Goal: Information Seeking & Learning: Learn about a topic

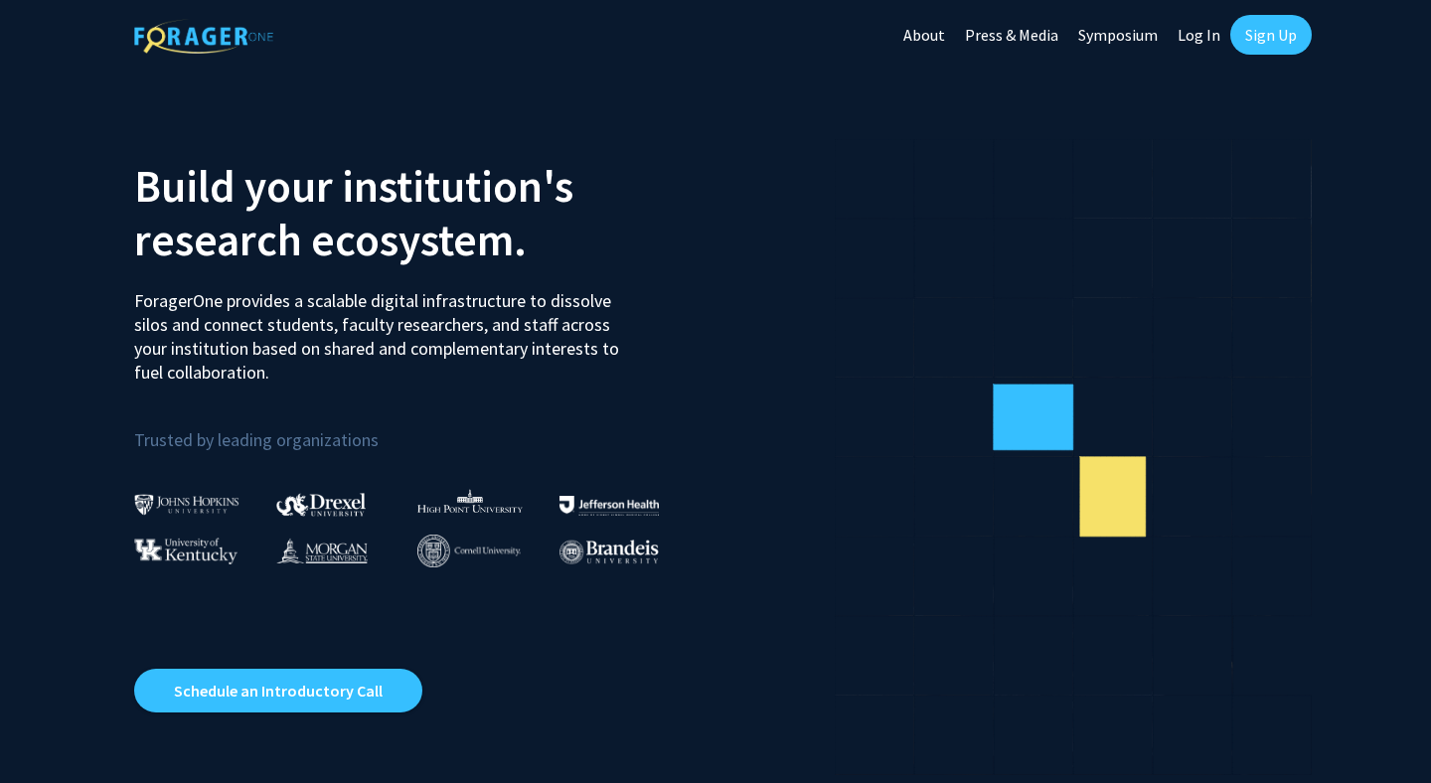
click at [1268, 34] on link "Sign Up" at bounding box center [1270, 35] width 81 height 40
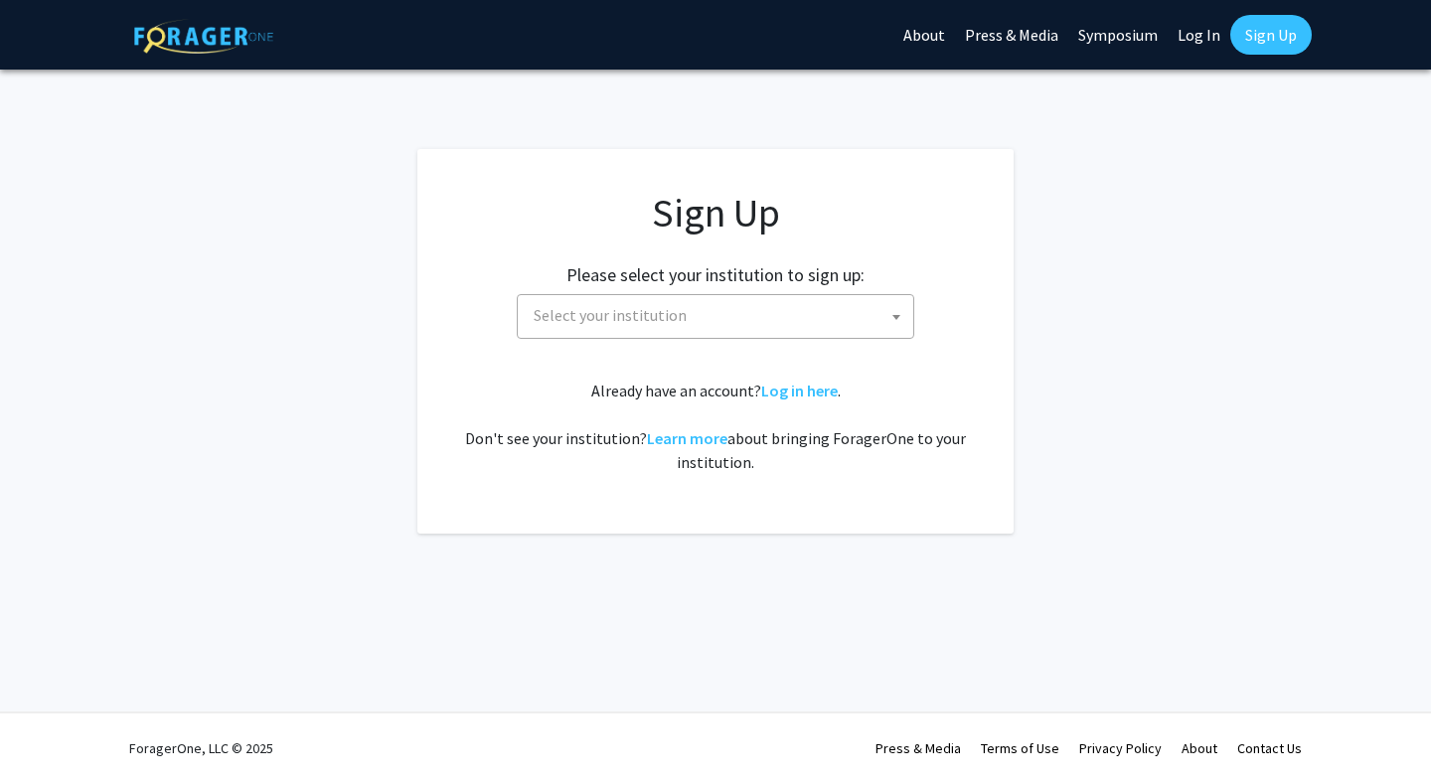
click at [628, 318] on span "Select your institution" at bounding box center [610, 315] width 153 height 20
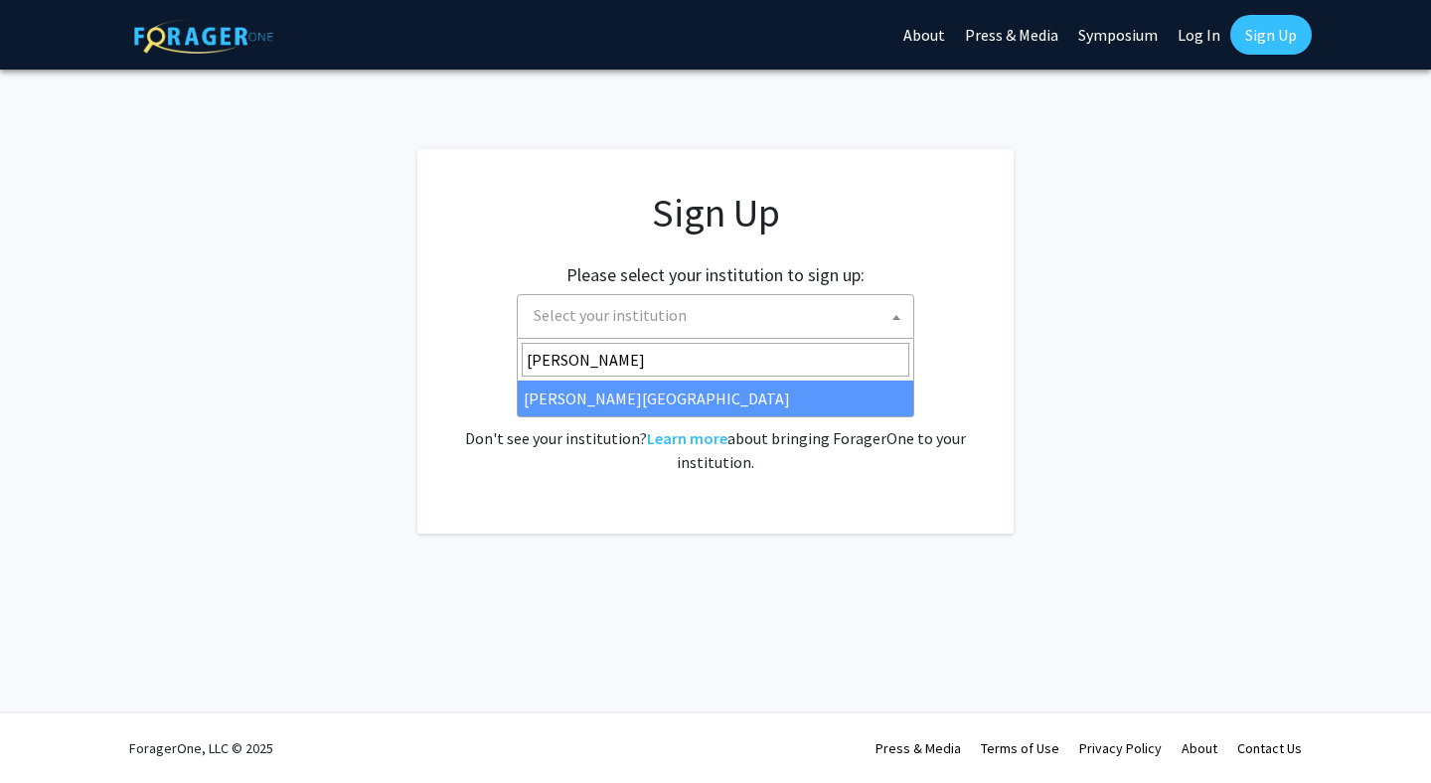
type input "[PERSON_NAME]"
select select "24"
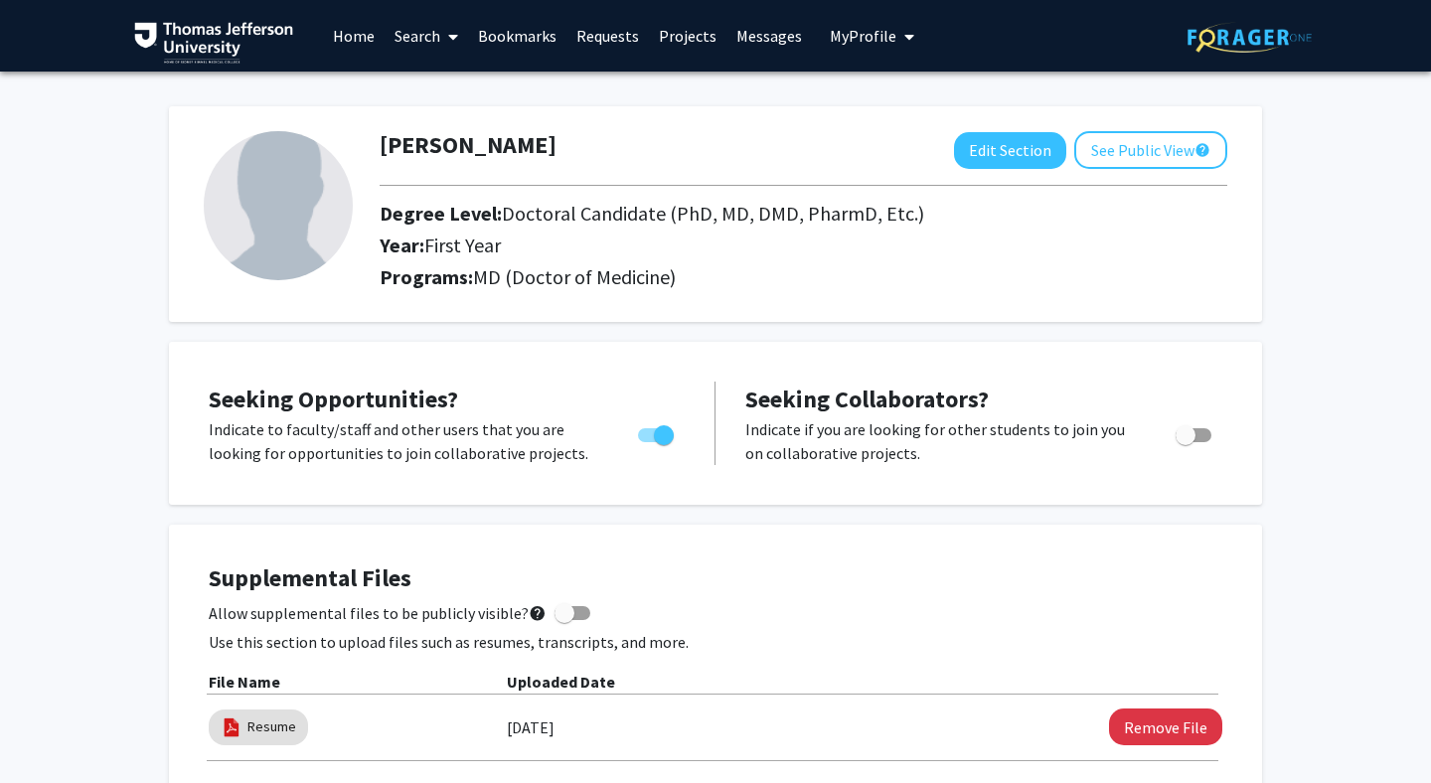
click at [363, 39] on link "Home" at bounding box center [354, 36] width 62 height 70
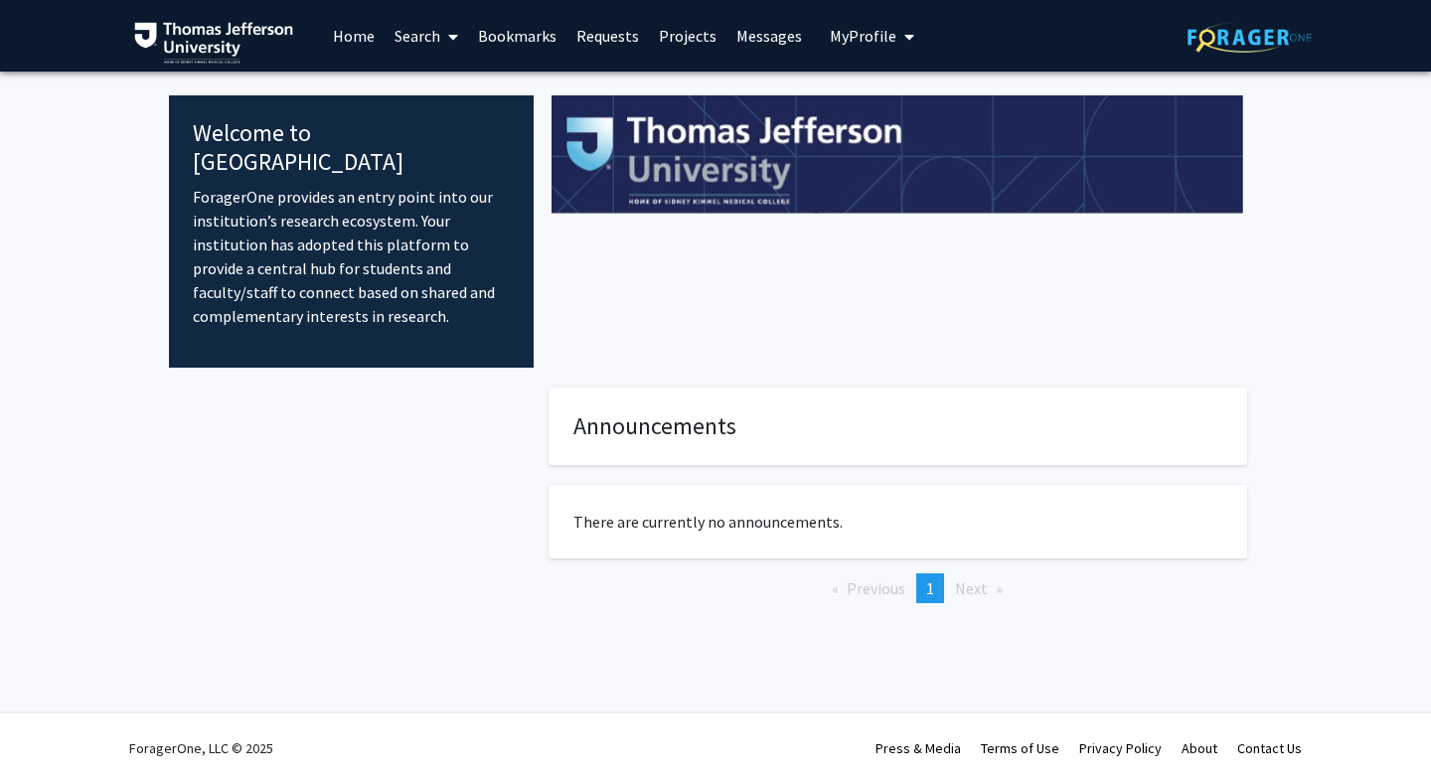
click at [401, 37] on link "Search" at bounding box center [425, 36] width 83 height 70
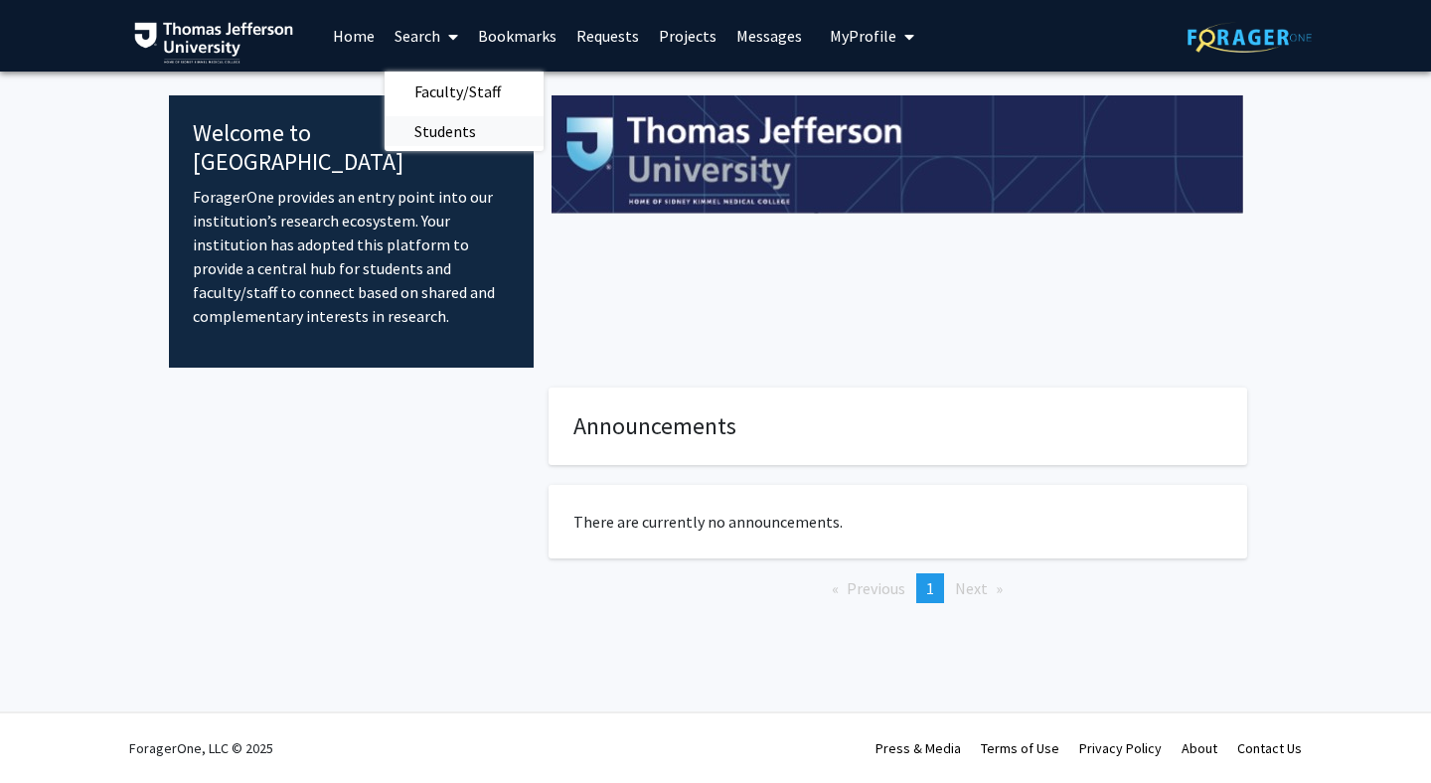
click at [432, 128] on span "Students" at bounding box center [444, 131] width 121 height 40
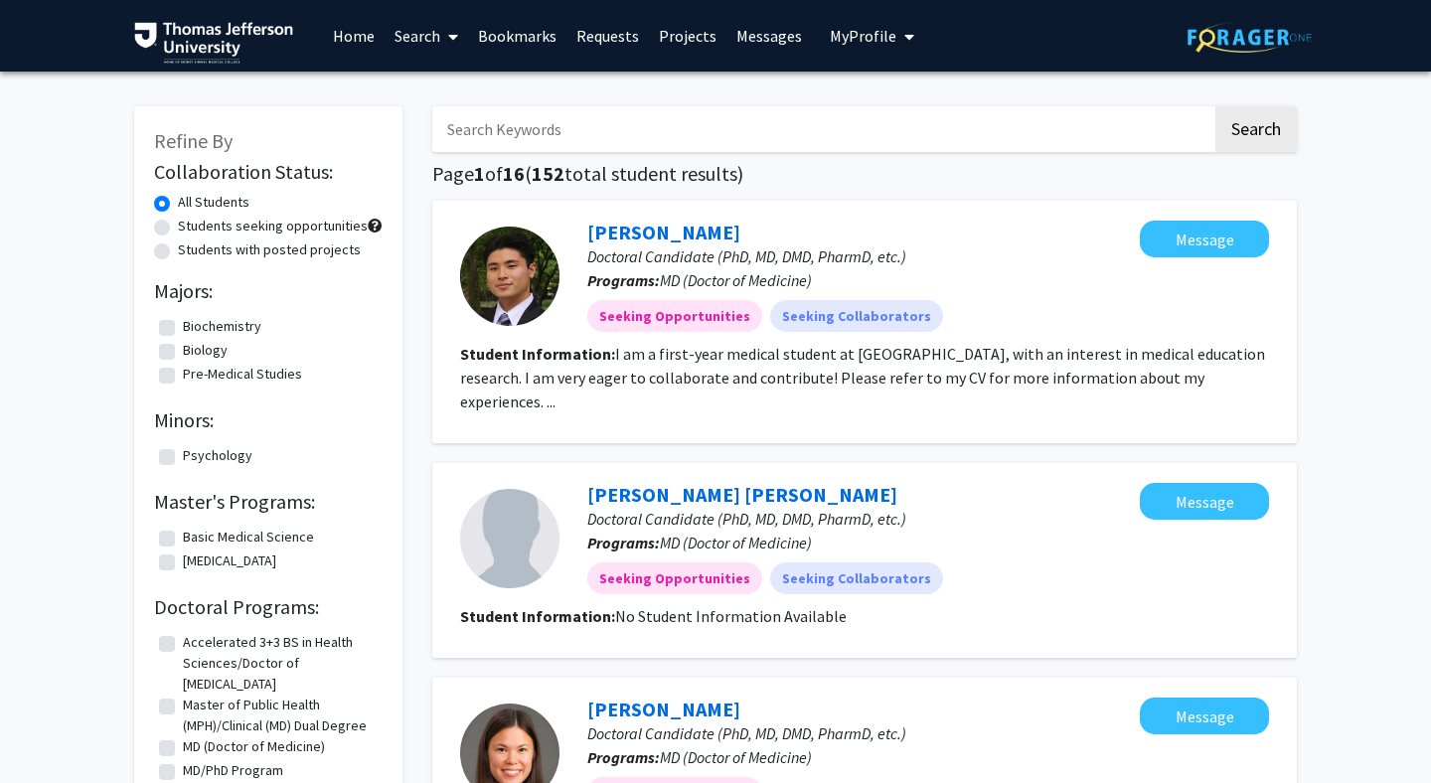
click at [439, 37] on link "Search" at bounding box center [425, 36] width 83 height 70
click at [445, 84] on span "Faculty/Staff" at bounding box center [457, 92] width 146 height 40
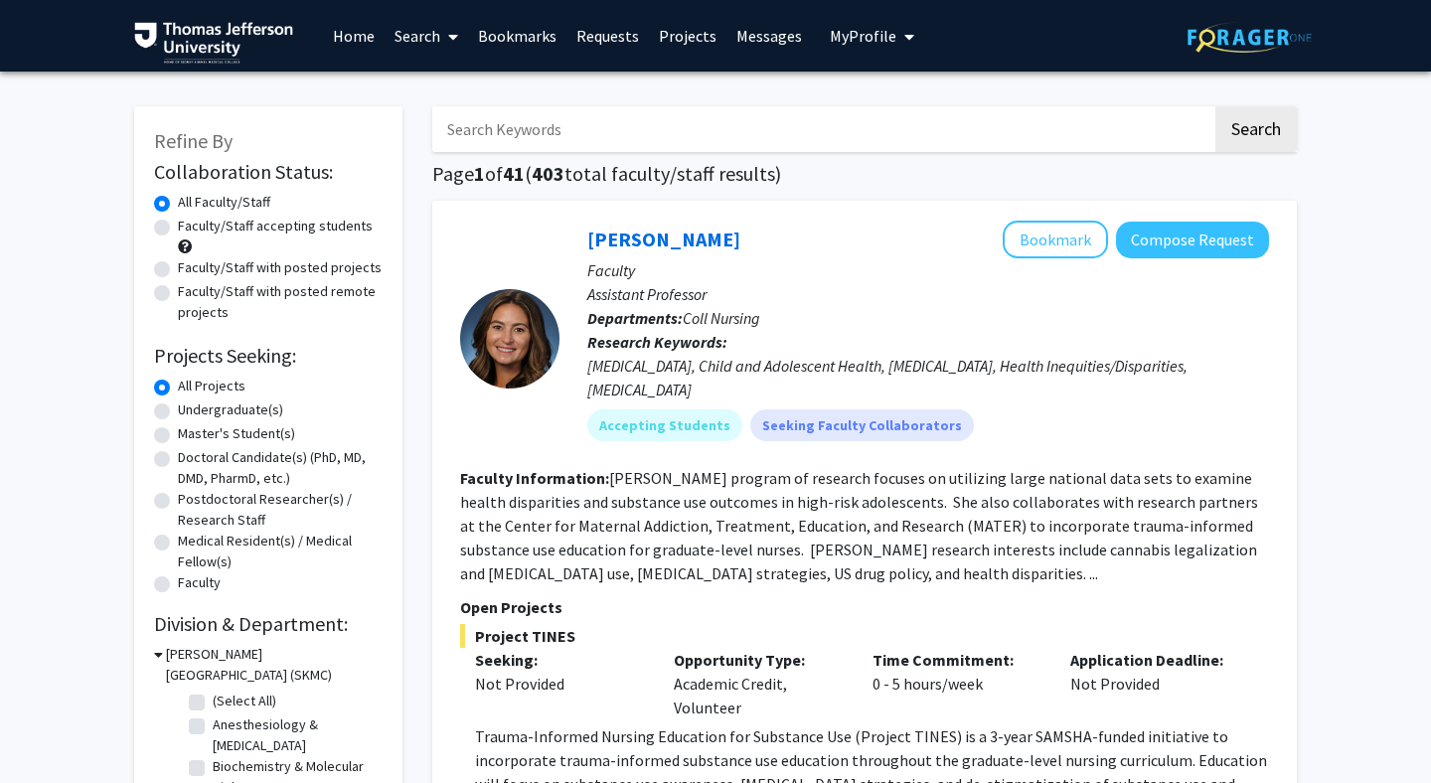
click at [178, 269] on label "Faculty/Staff with posted projects" at bounding box center [280, 267] width 204 height 21
click at [178, 269] on input "Faculty/Staff with posted projects" at bounding box center [184, 263] width 13 height 13
radio input "true"
click at [178, 198] on label "All Faculty/Staff" at bounding box center [224, 202] width 92 height 21
click at [178, 198] on input "All Faculty/Staff" at bounding box center [184, 198] width 13 height 13
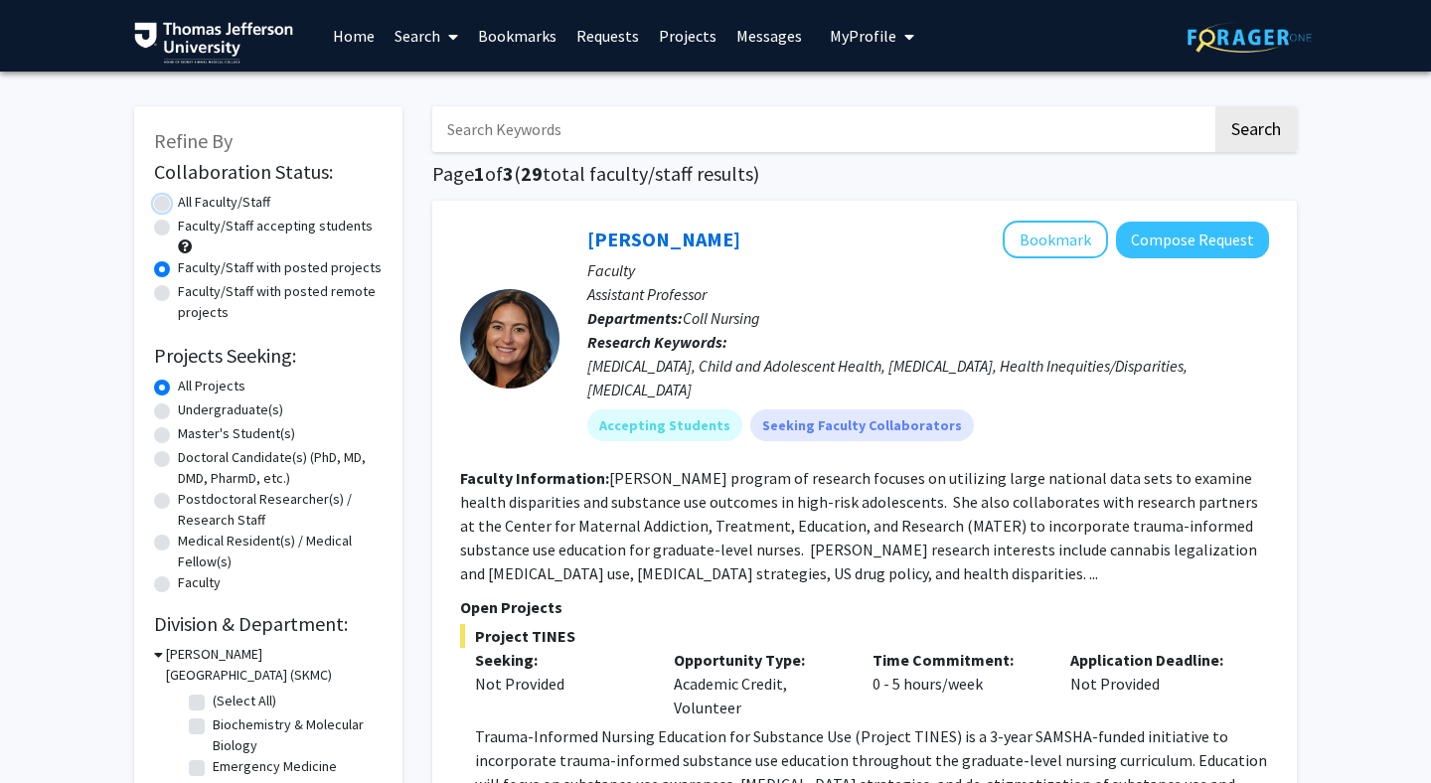
radio input "true"
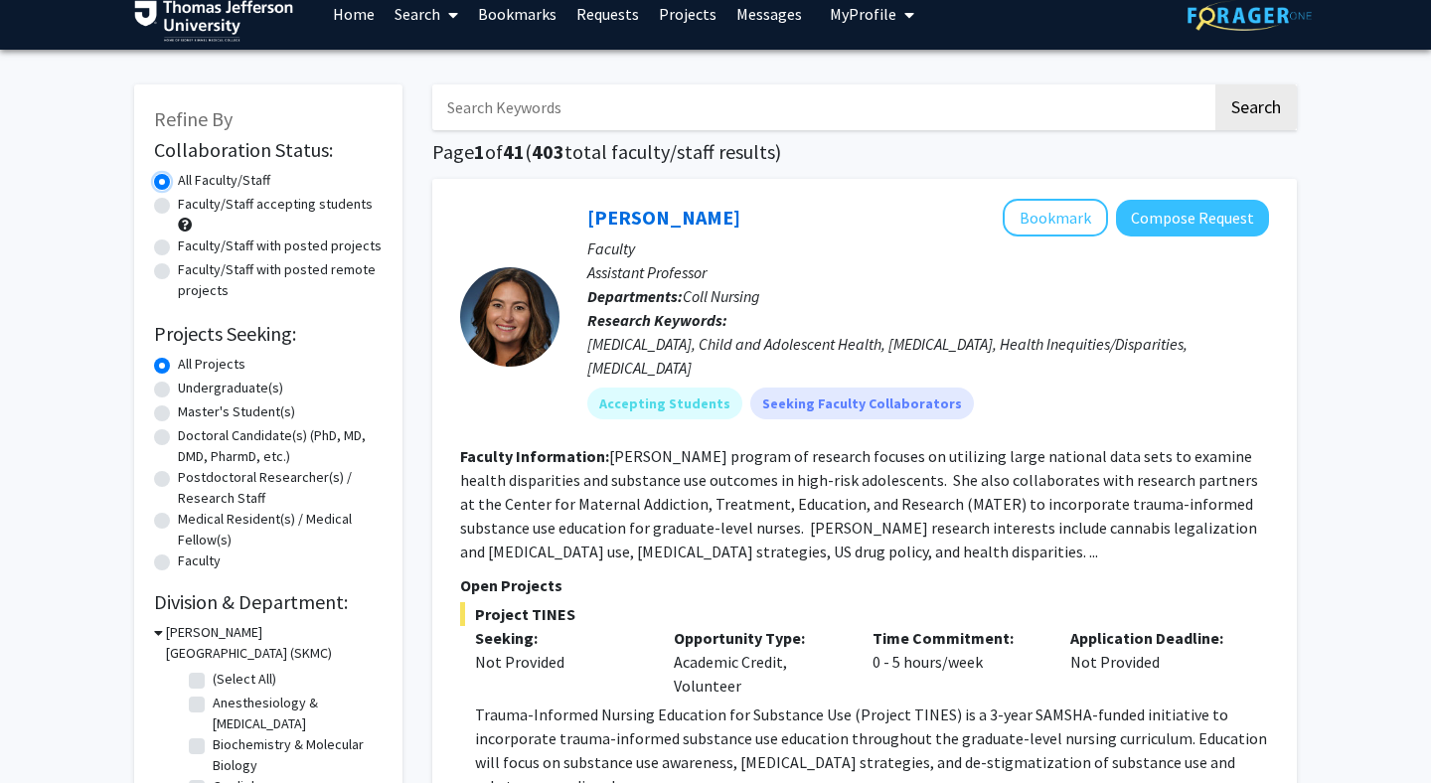
scroll to position [23, 0]
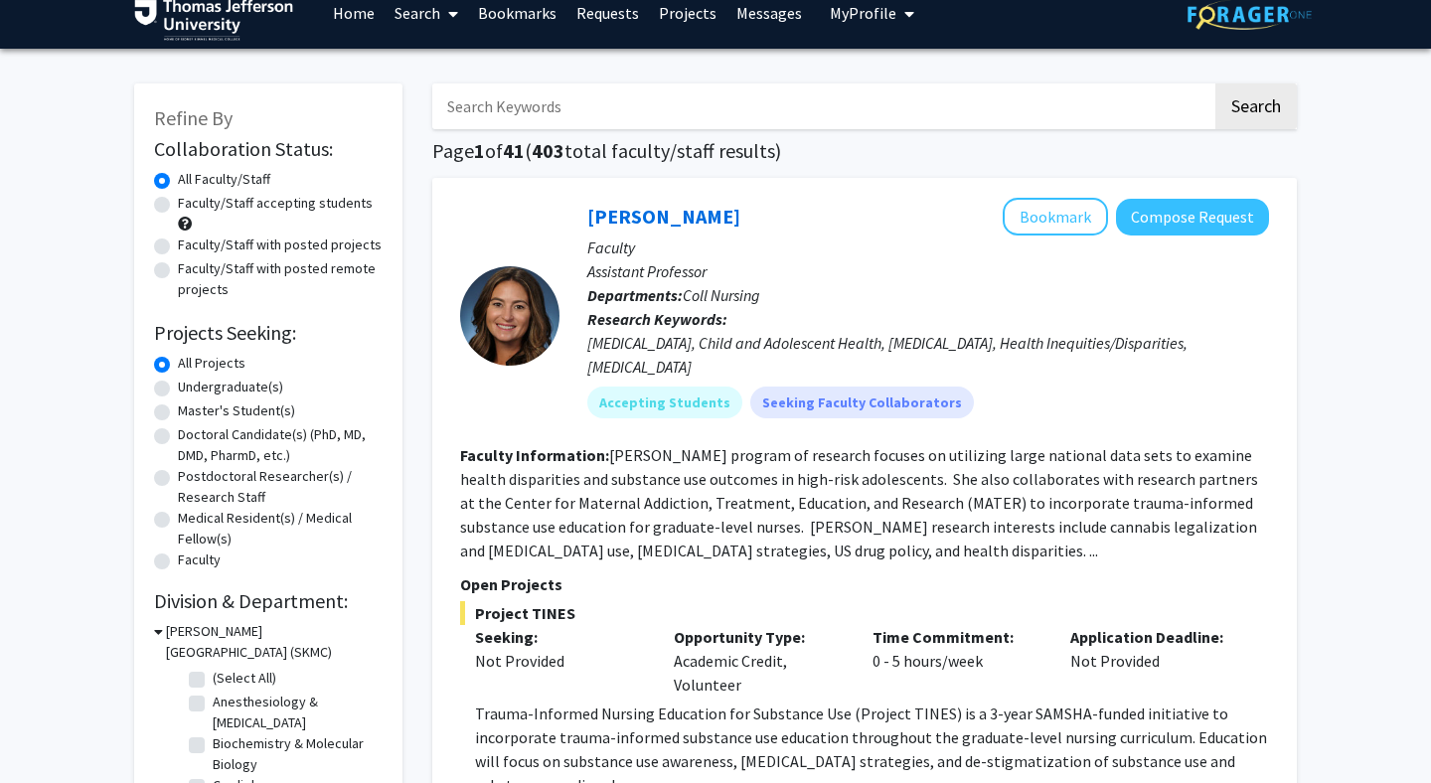
click at [178, 433] on label "Doctoral Candidate(s) (PhD, MD, DMD, PharmD, etc.)" at bounding box center [280, 445] width 205 height 42
click at [178, 433] on input "Doctoral Candidate(s) (PhD, MD, DMD, PharmD, etc.)" at bounding box center [184, 430] width 13 height 13
radio input "true"
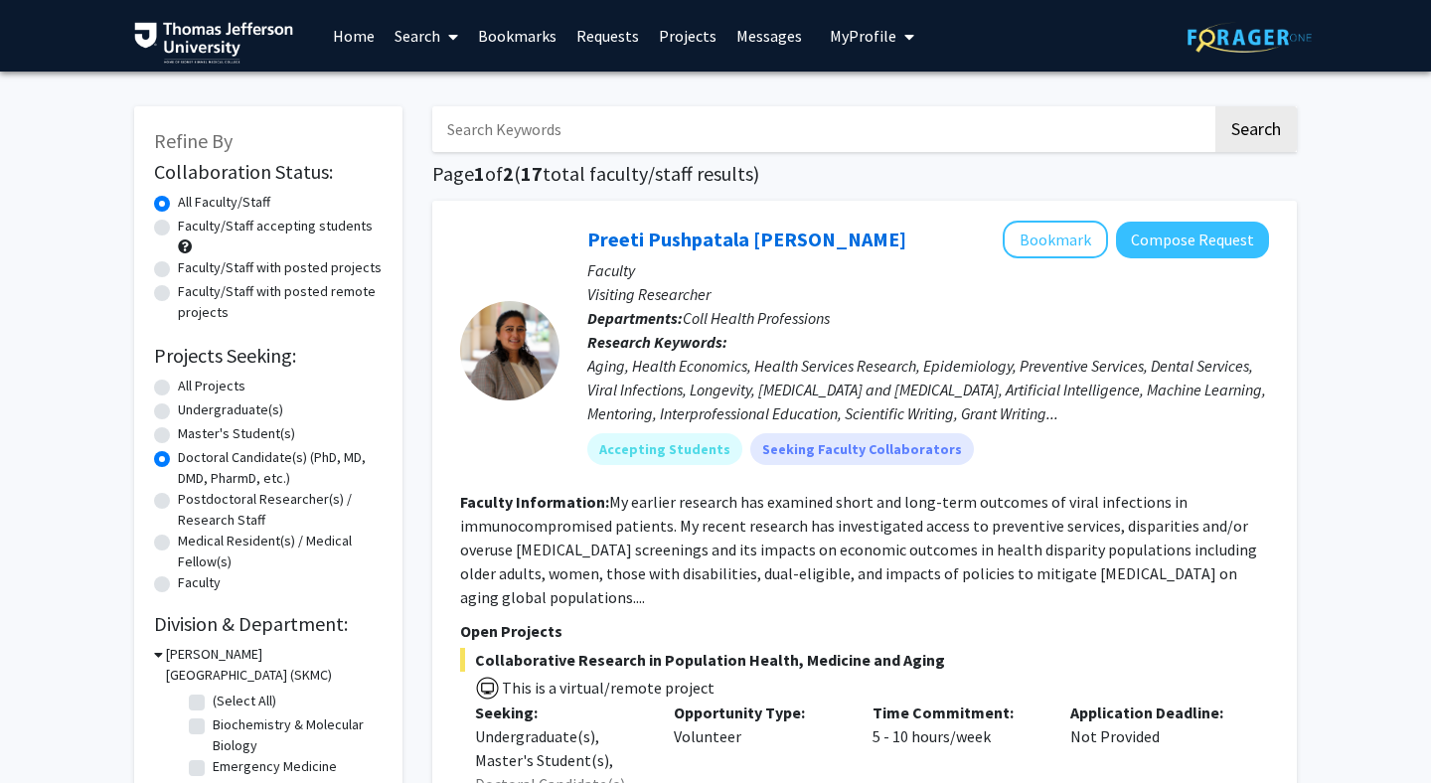
click at [178, 387] on label "All Projects" at bounding box center [212, 386] width 68 height 21
click at [178, 387] on input "All Projects" at bounding box center [184, 382] width 13 height 13
radio input "true"
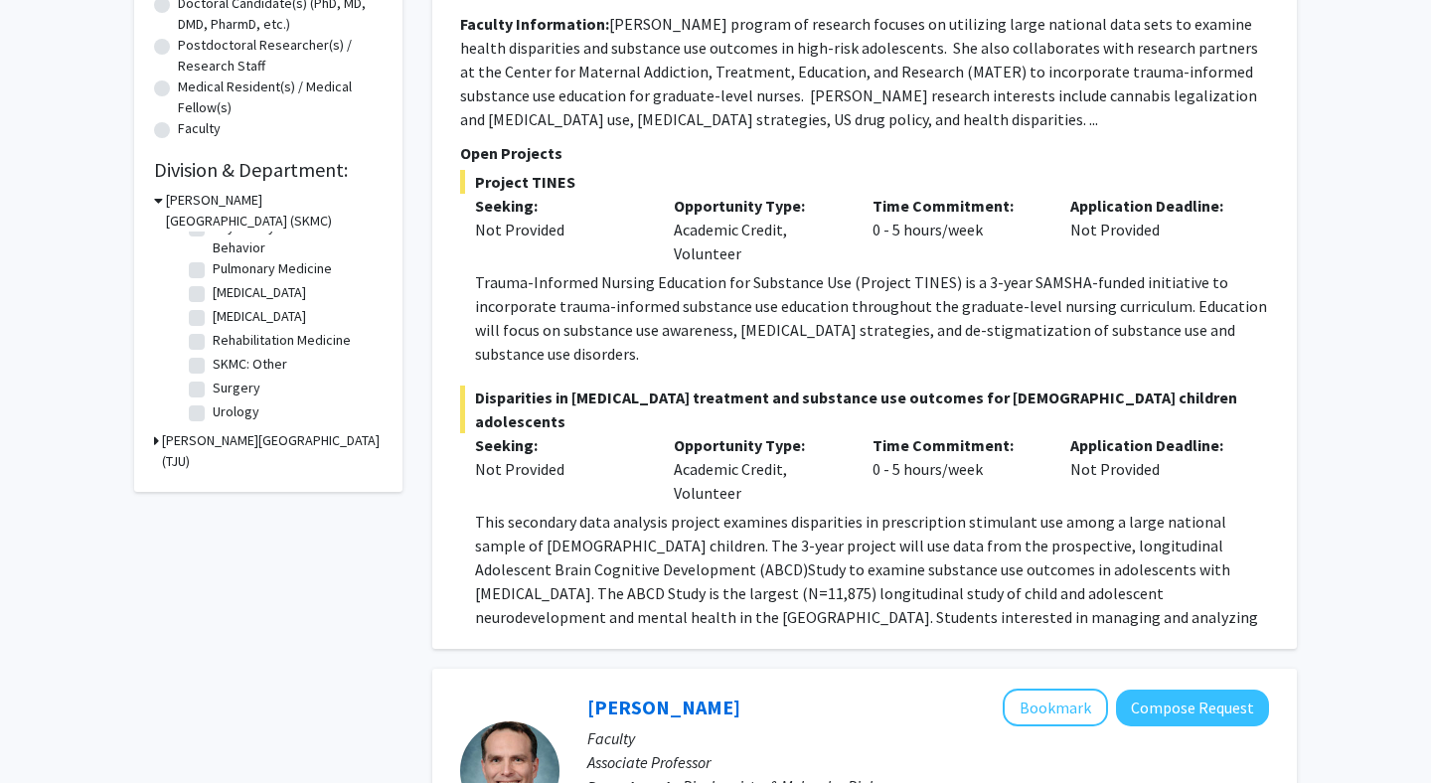
scroll to position [453, 0]
click at [213, 389] on label "Surgery" at bounding box center [237, 389] width 48 height 21
click at [213, 389] on input "Surgery" at bounding box center [219, 385] width 13 height 13
checkbox input "true"
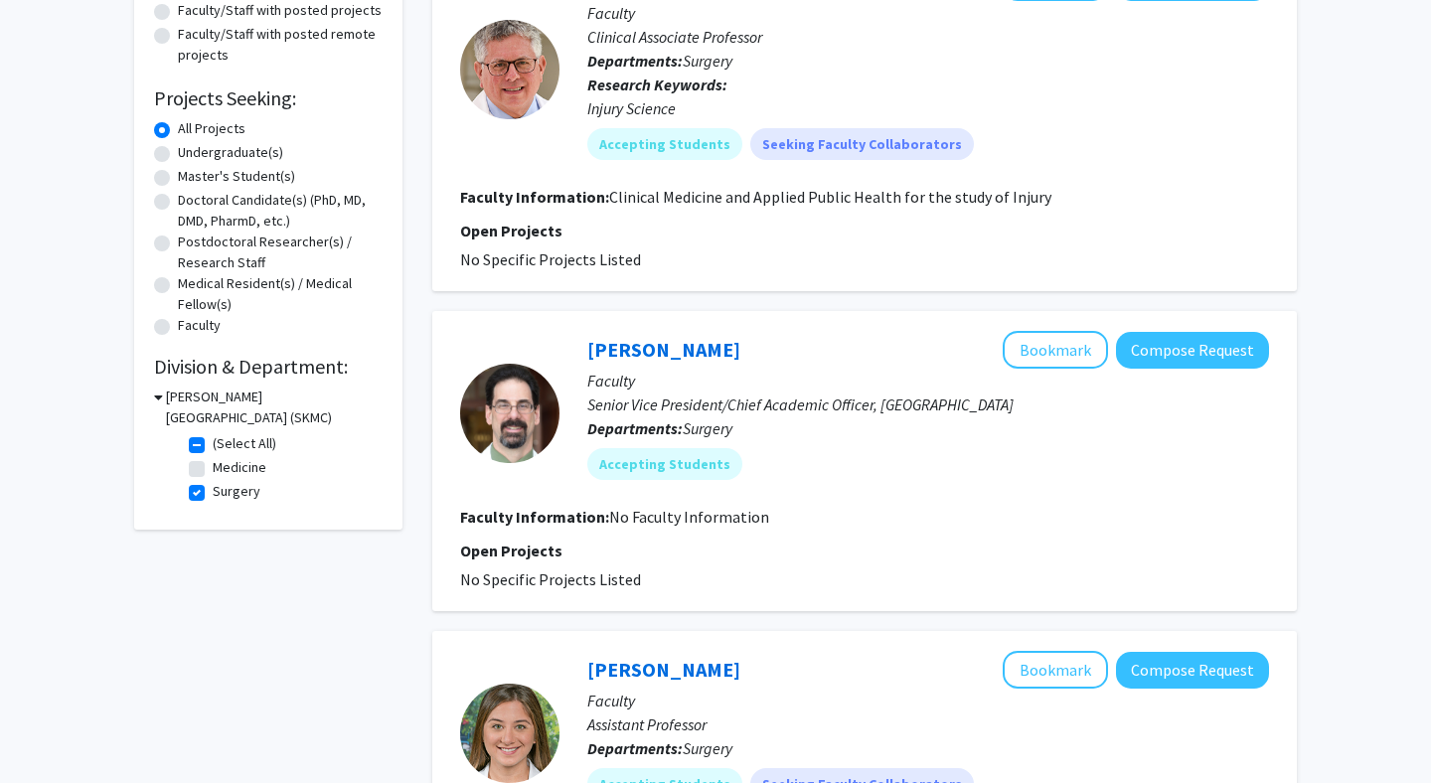
scroll to position [258, 0]
click at [160, 390] on icon at bounding box center [158, 395] width 9 height 21
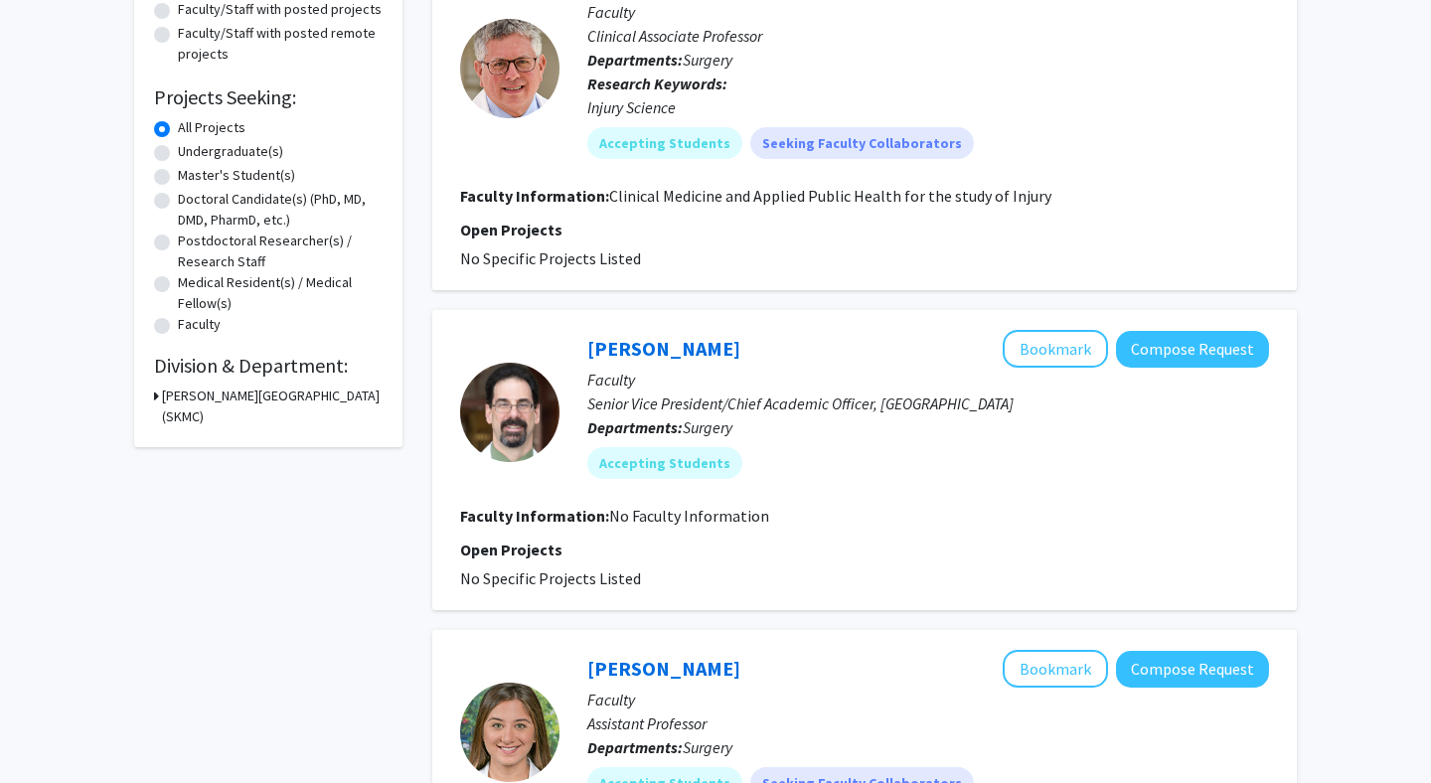
click at [148, 389] on div "Refine By Collaboration Status: Collaboration Status All Faculty/Staff Collabor…" at bounding box center [268, 147] width 268 height 599
click at [157, 398] on icon at bounding box center [156, 395] width 5 height 21
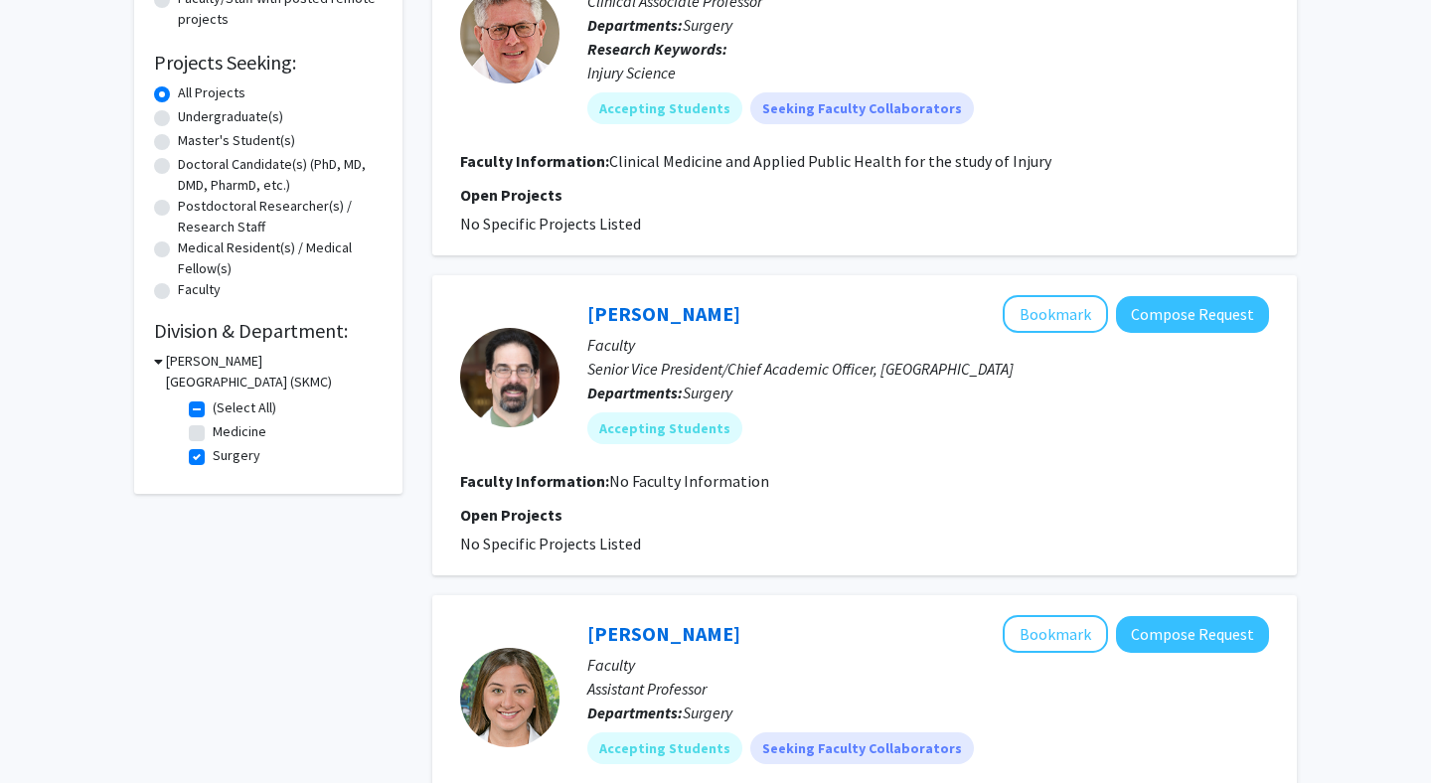
click at [231, 403] on label "(Select All)" at bounding box center [245, 407] width 64 height 21
click at [226, 403] on input "(Select All)" at bounding box center [219, 403] width 13 height 13
checkbox input "false"
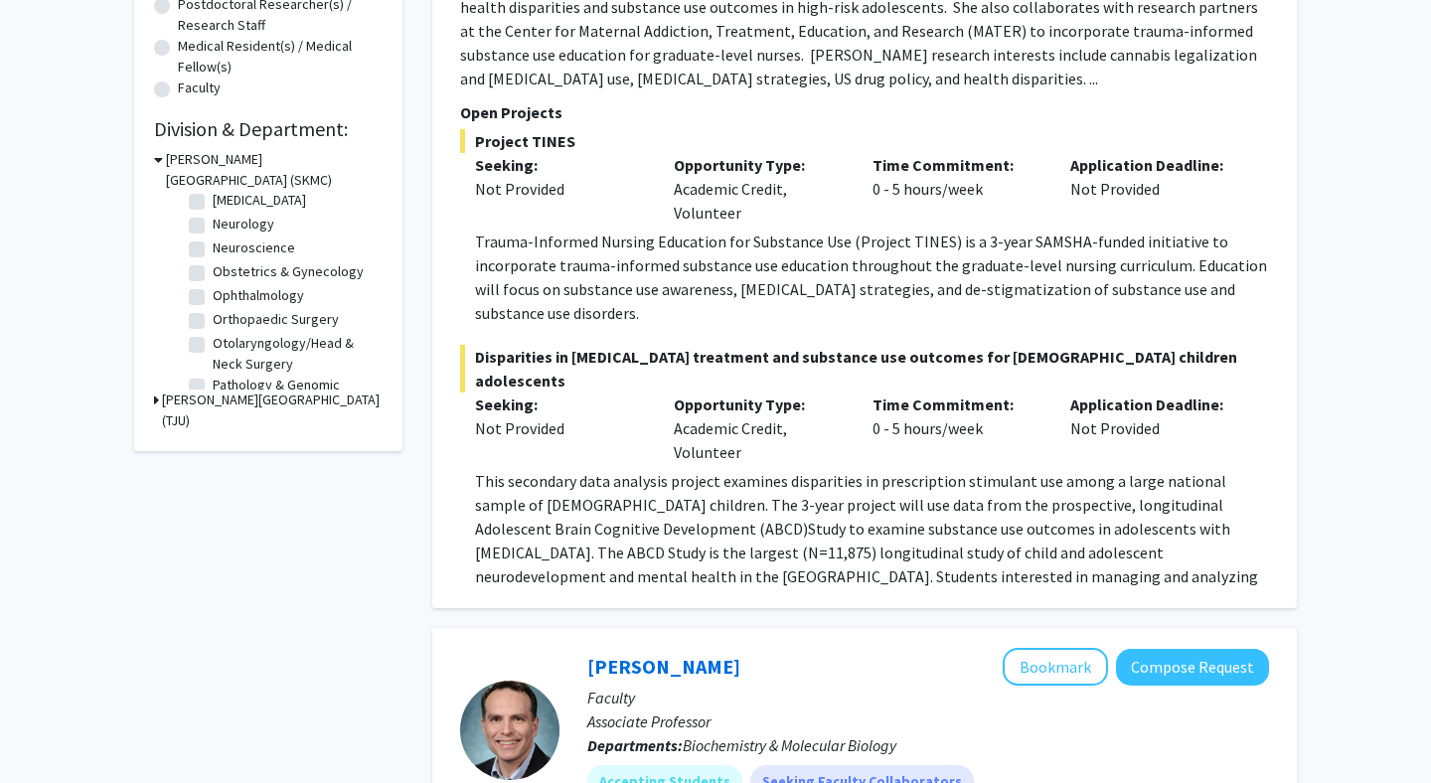
scroll to position [540, 0]
click at [213, 343] on label "Otolaryngology/Head & Neck Surgery" at bounding box center [295, 353] width 165 height 42
click at [213, 343] on input "Otolaryngology/Head & Neck Surgery" at bounding box center [219, 338] width 13 height 13
checkbox input "true"
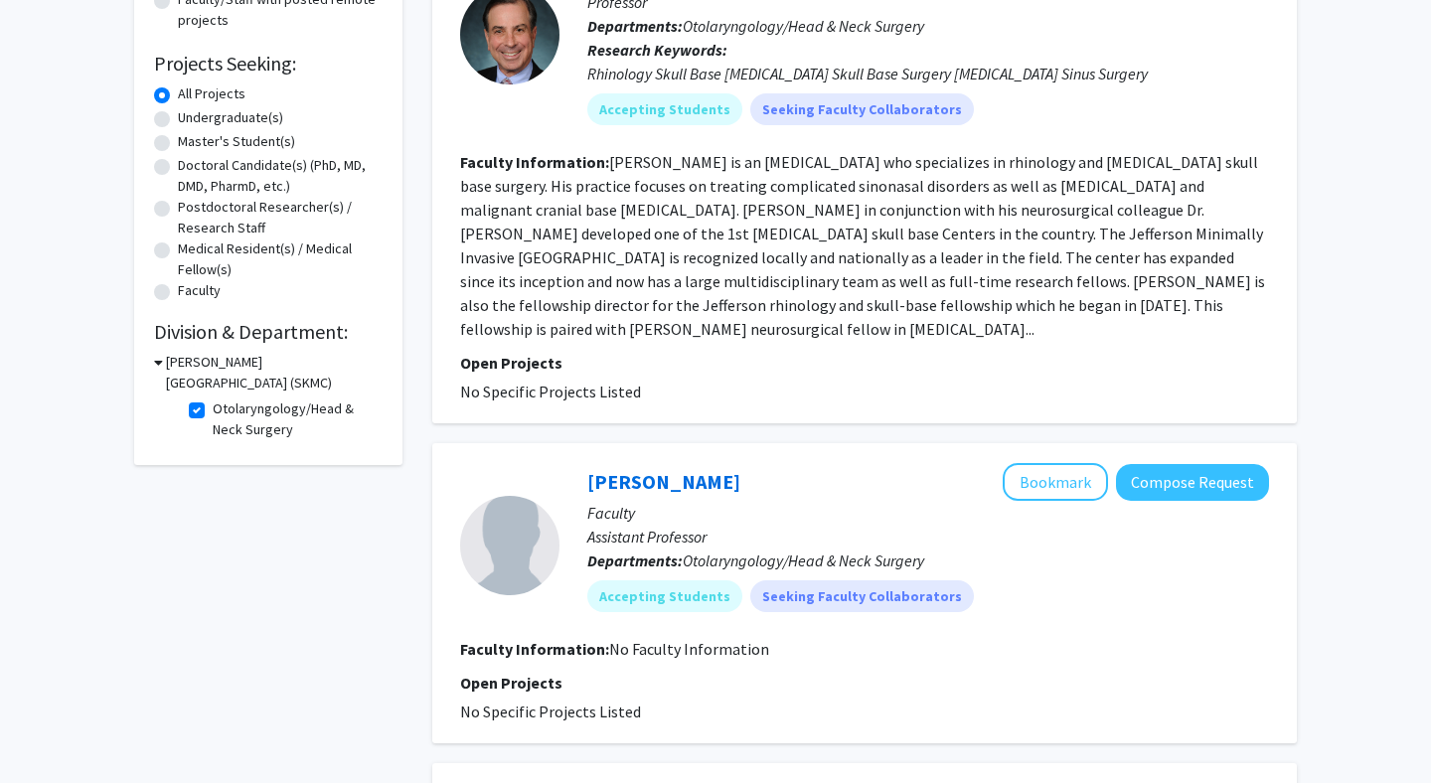
scroll to position [319, 0]
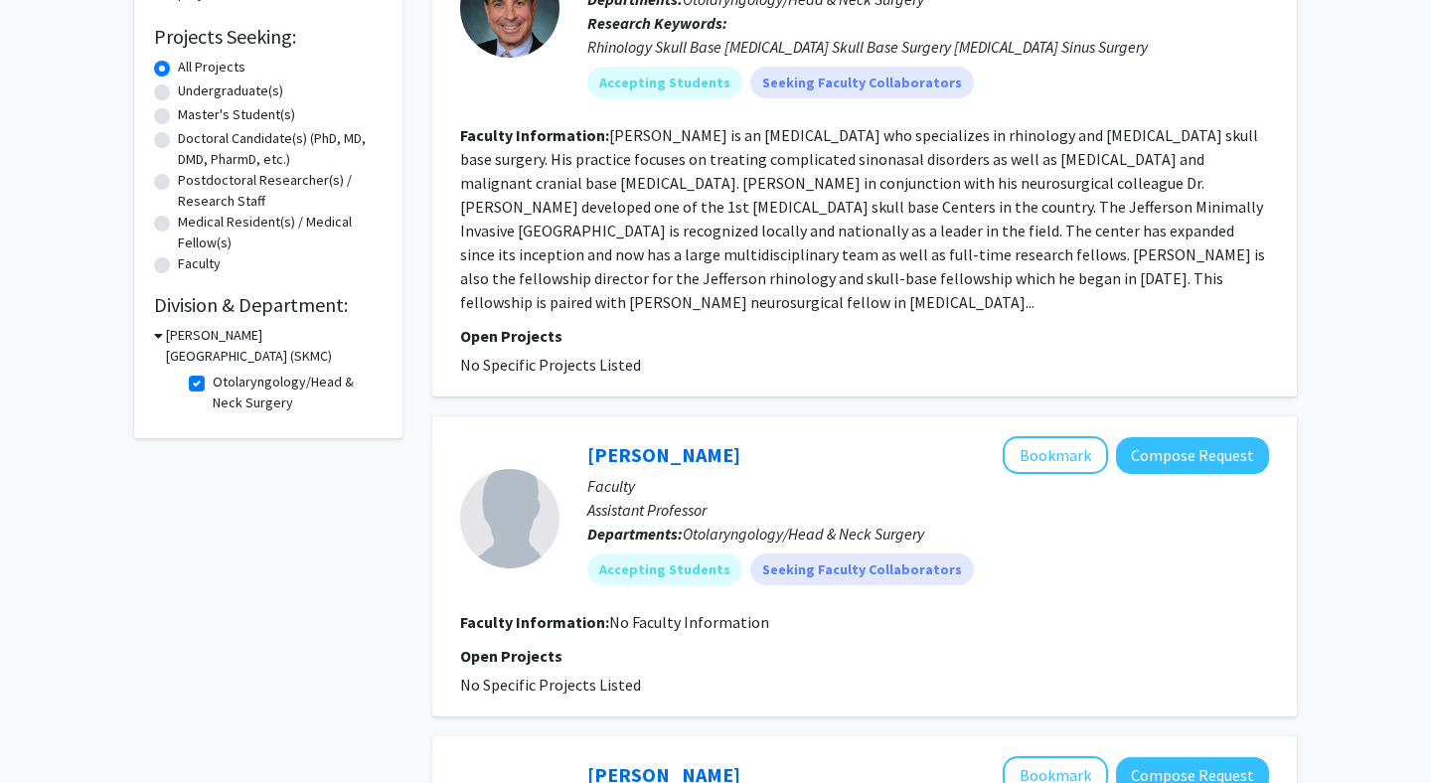
click at [159, 338] on icon at bounding box center [158, 335] width 9 height 21
click at [159, 338] on div "Sidney Kimmel Medical College (SKMC)" at bounding box center [268, 346] width 229 height 42
click at [161, 336] on div "Sidney Kimmel Medical College (SKMC)" at bounding box center [268, 346] width 229 height 42
click at [182, 338] on h3 "Sidney Kimmel Medical College (SKMC)" at bounding box center [272, 346] width 221 height 42
click at [213, 390] on label "Otolaryngology/Head & Neck Surgery" at bounding box center [295, 393] width 165 height 42
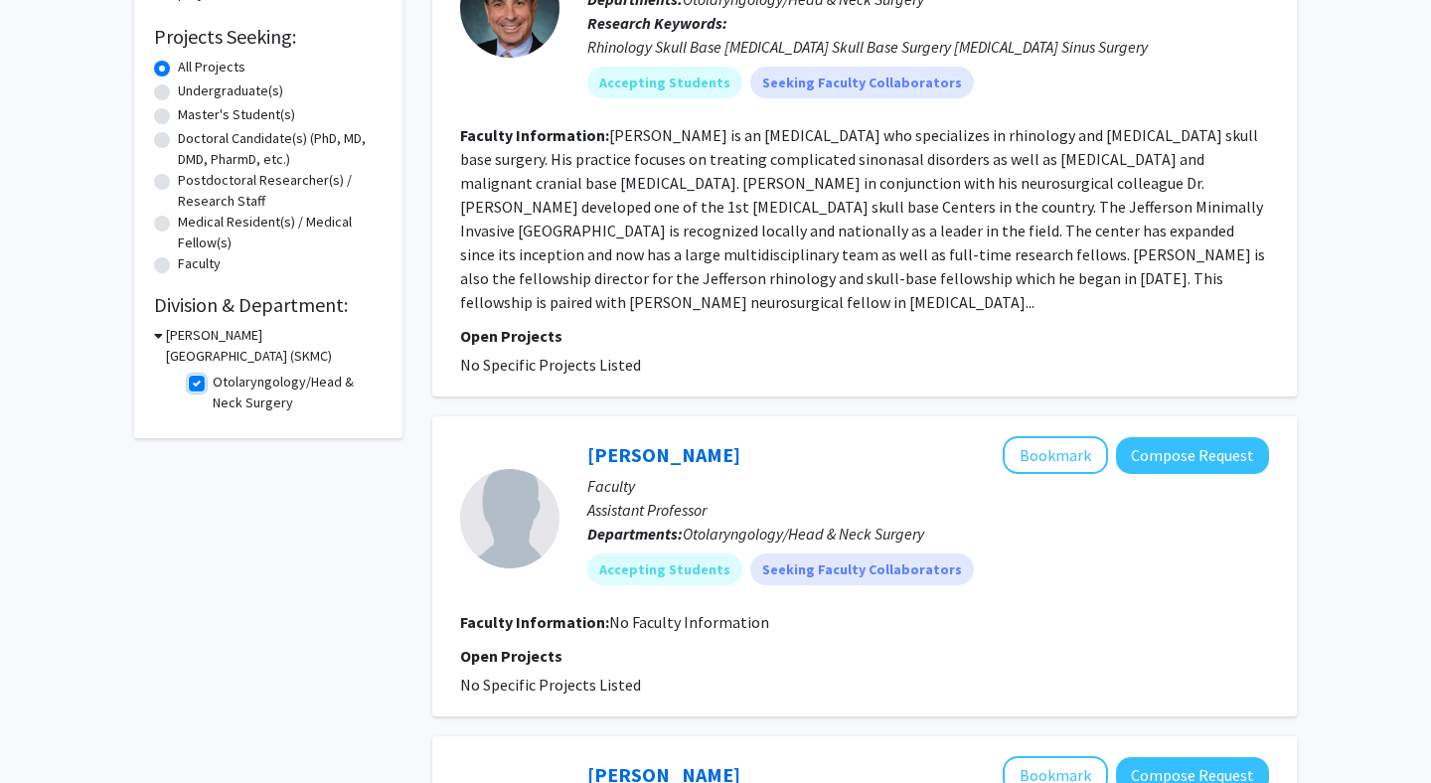
click at [213, 384] on input "Otolaryngology/Head & Neck Surgery" at bounding box center [219, 378] width 13 height 13
checkbox input "false"
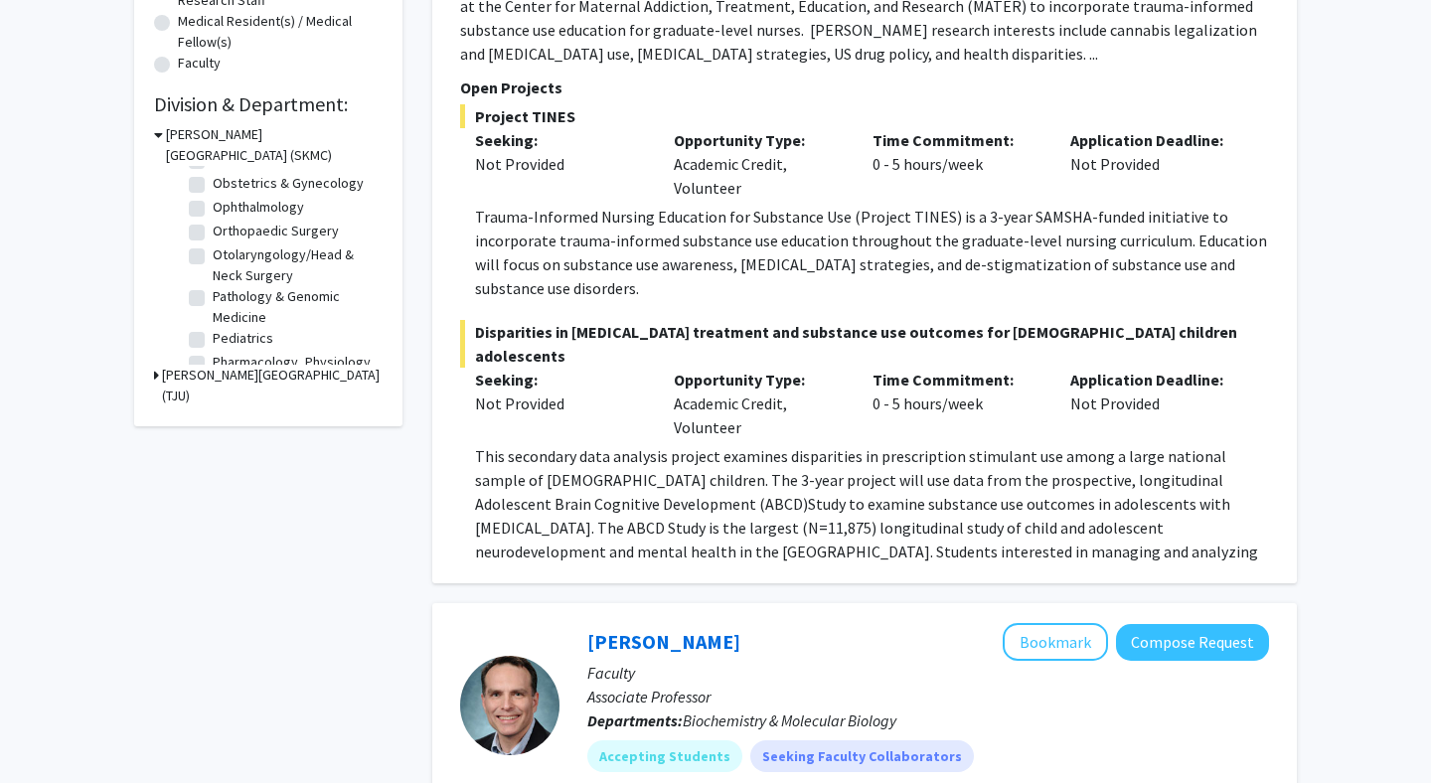
scroll to position [598, 0]
click at [213, 261] on label "Otolaryngology/Head & Neck Surgery" at bounding box center [295, 270] width 165 height 42
click at [213, 261] on input "Otolaryngology/Head & Neck Surgery" at bounding box center [219, 255] width 13 height 13
checkbox input "true"
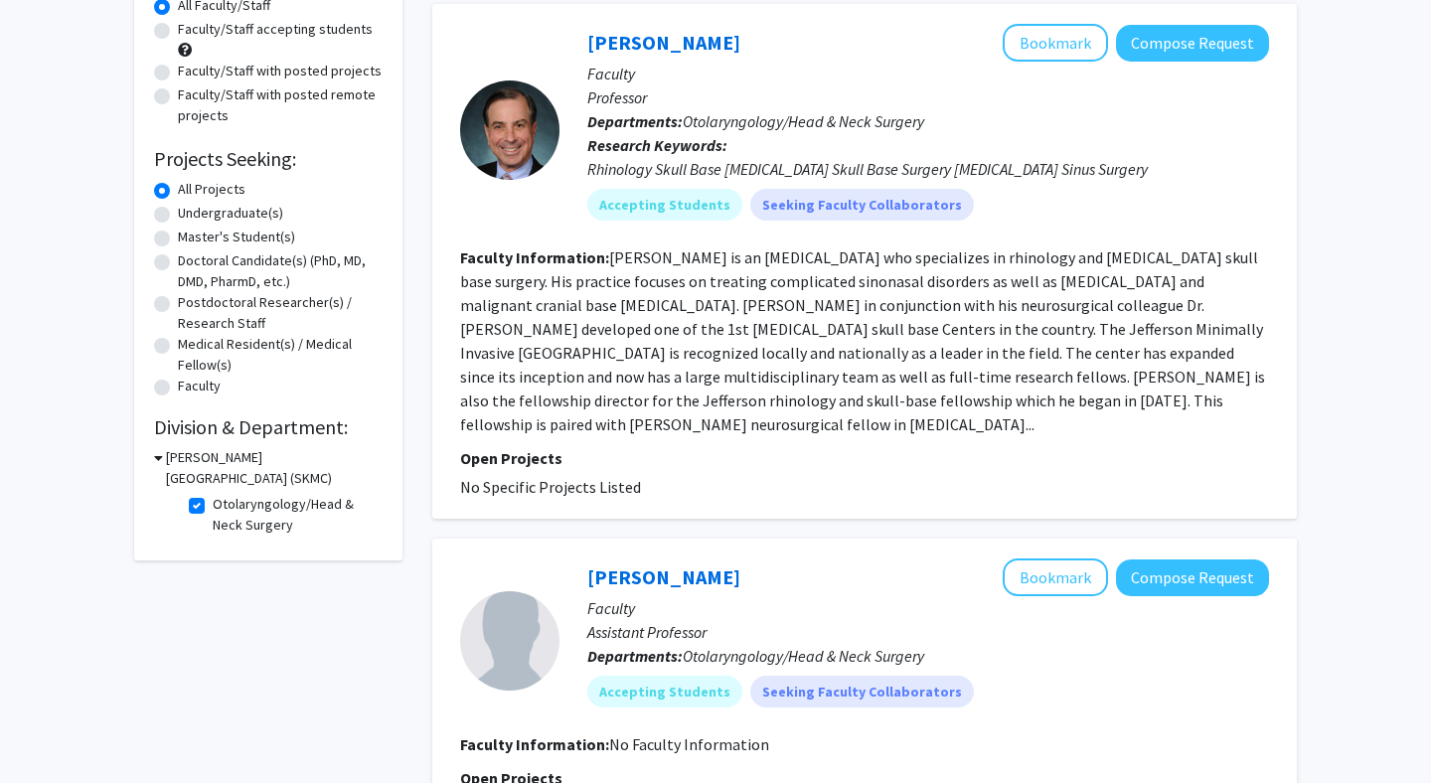
scroll to position [277, 0]
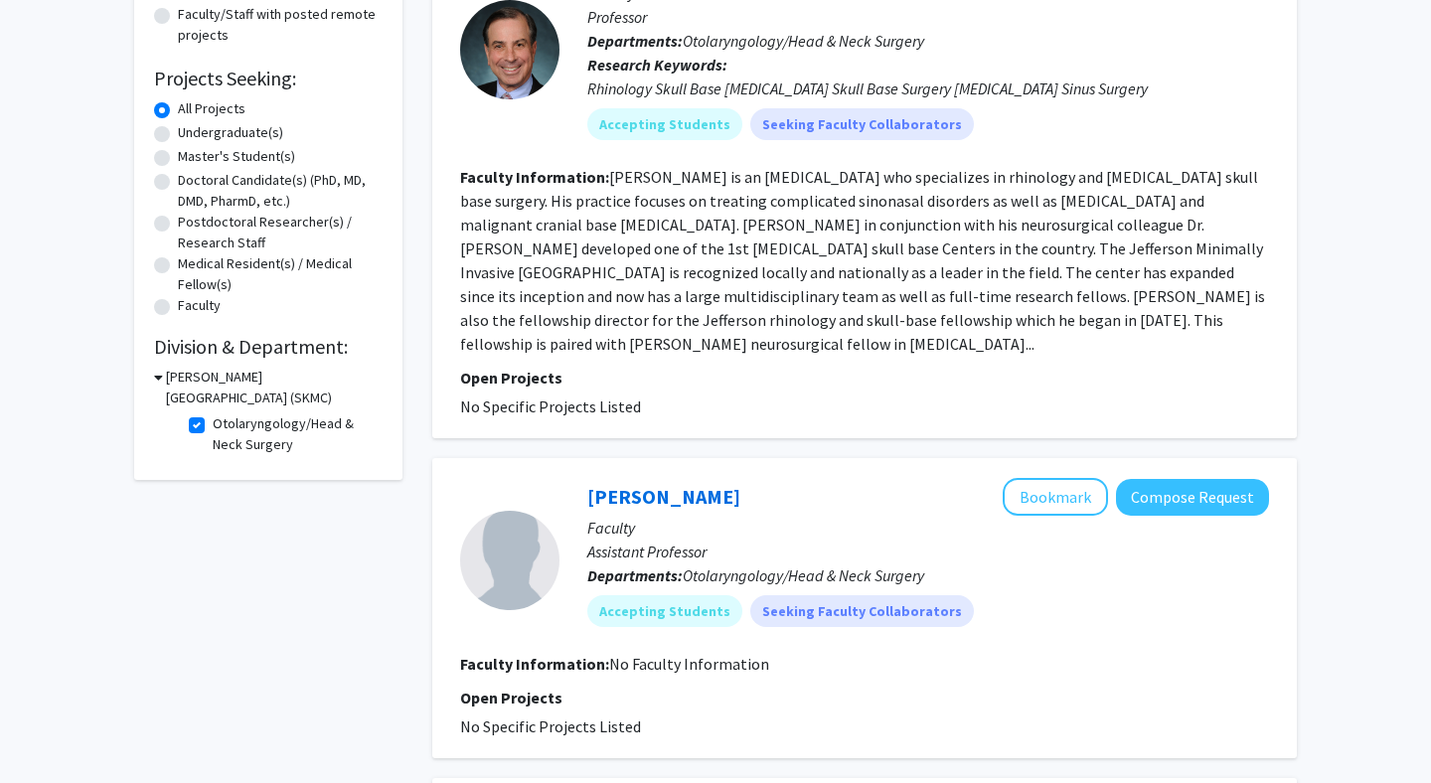
click at [164, 379] on div "Sidney Kimmel Medical College (SKMC)" at bounding box center [268, 388] width 229 height 42
click at [153, 379] on div "Refine By Collaboration Status: Collaboration Status All Faculty/Staff Collabor…" at bounding box center [268, 154] width 268 height 651
click at [161, 377] on icon at bounding box center [158, 377] width 9 height 21
click at [168, 378] on h3 "Sidney Kimmel Medical College (SKMC)" at bounding box center [272, 388] width 221 height 42
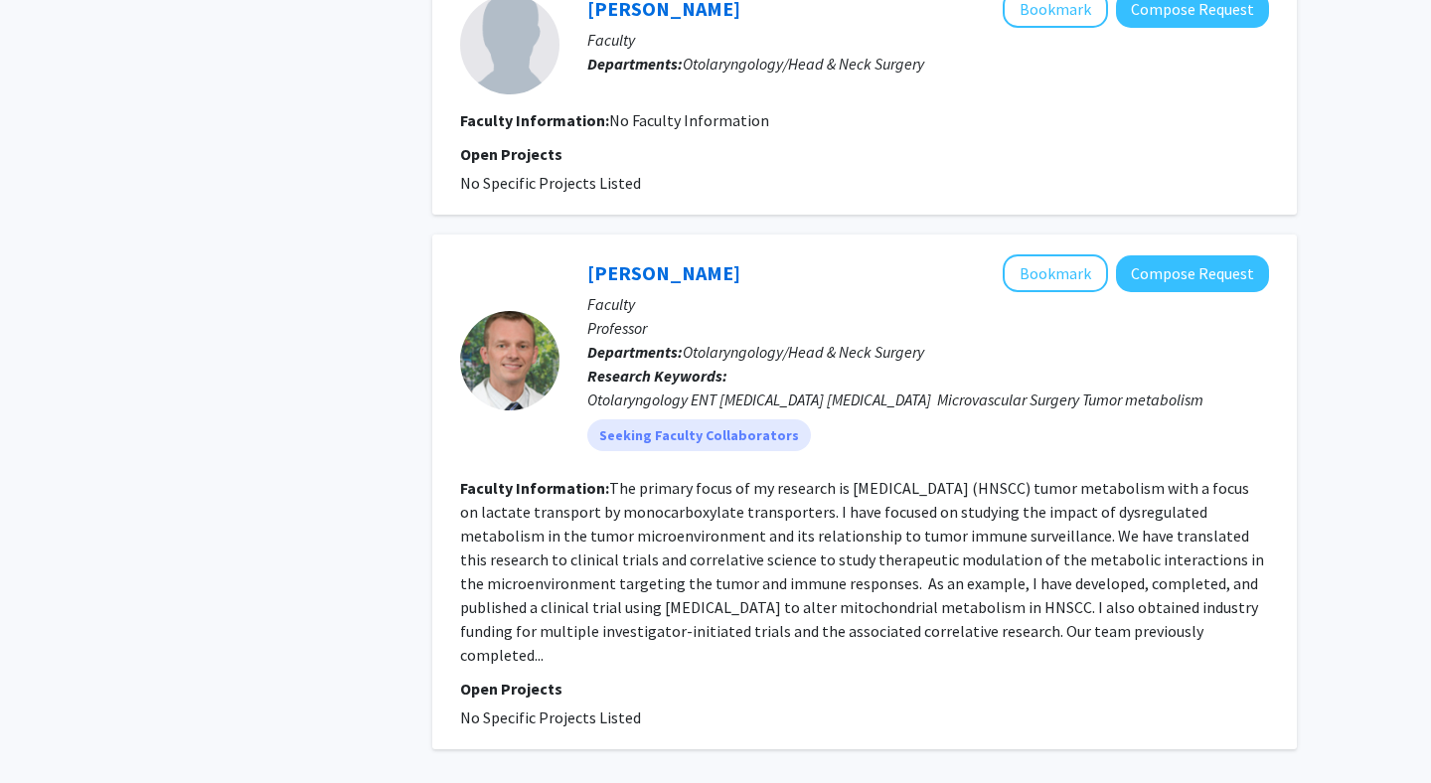
scroll to position [3776, 0]
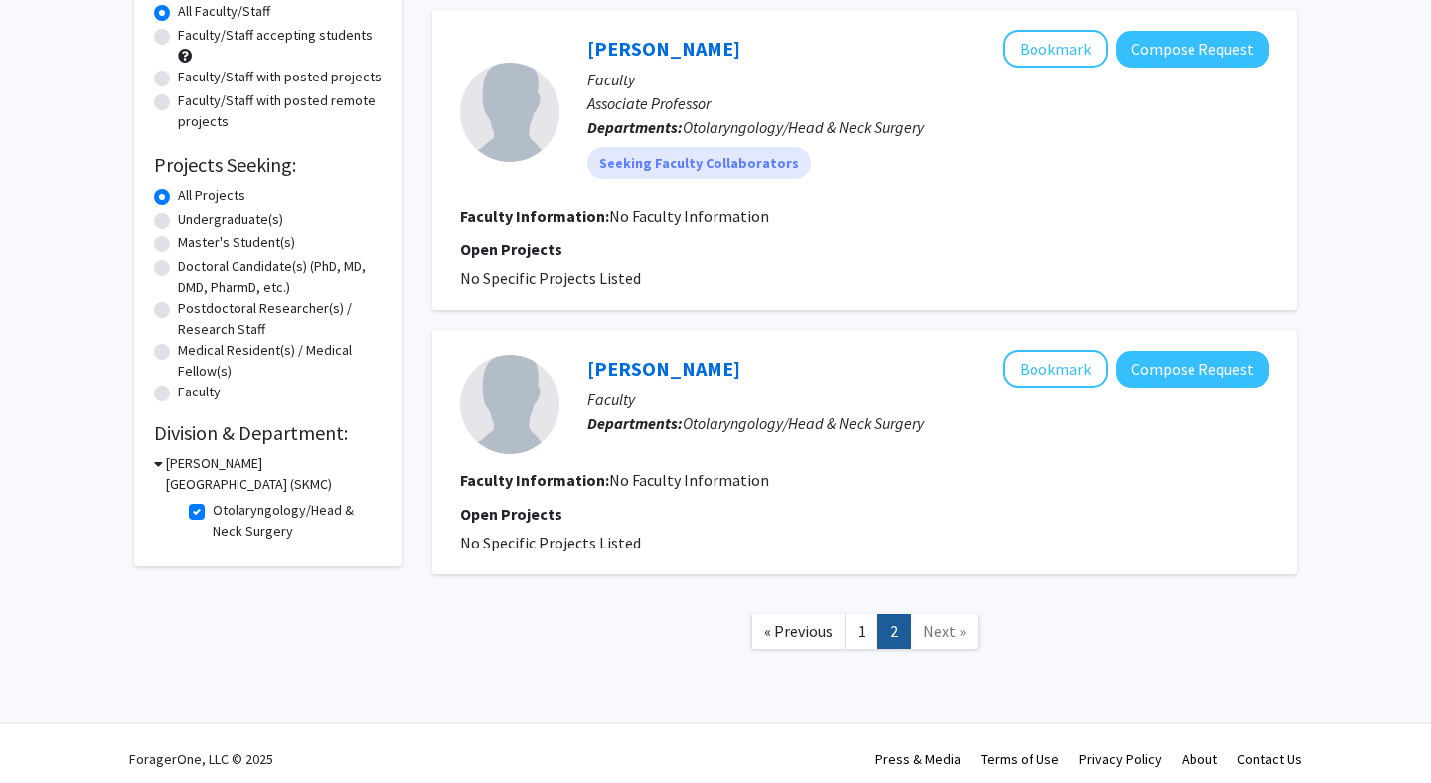
scroll to position [202, 0]
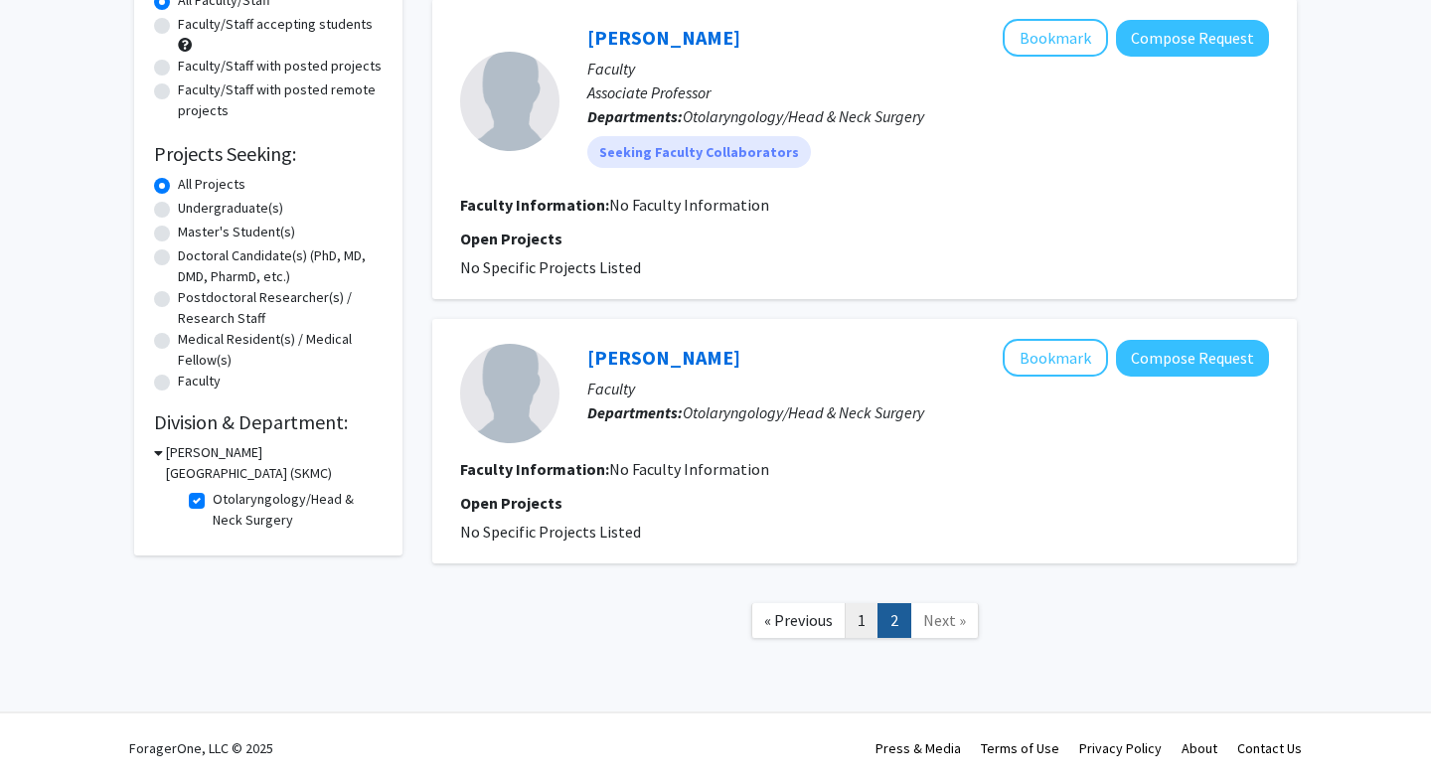
click at [859, 627] on link "1" at bounding box center [861, 620] width 34 height 35
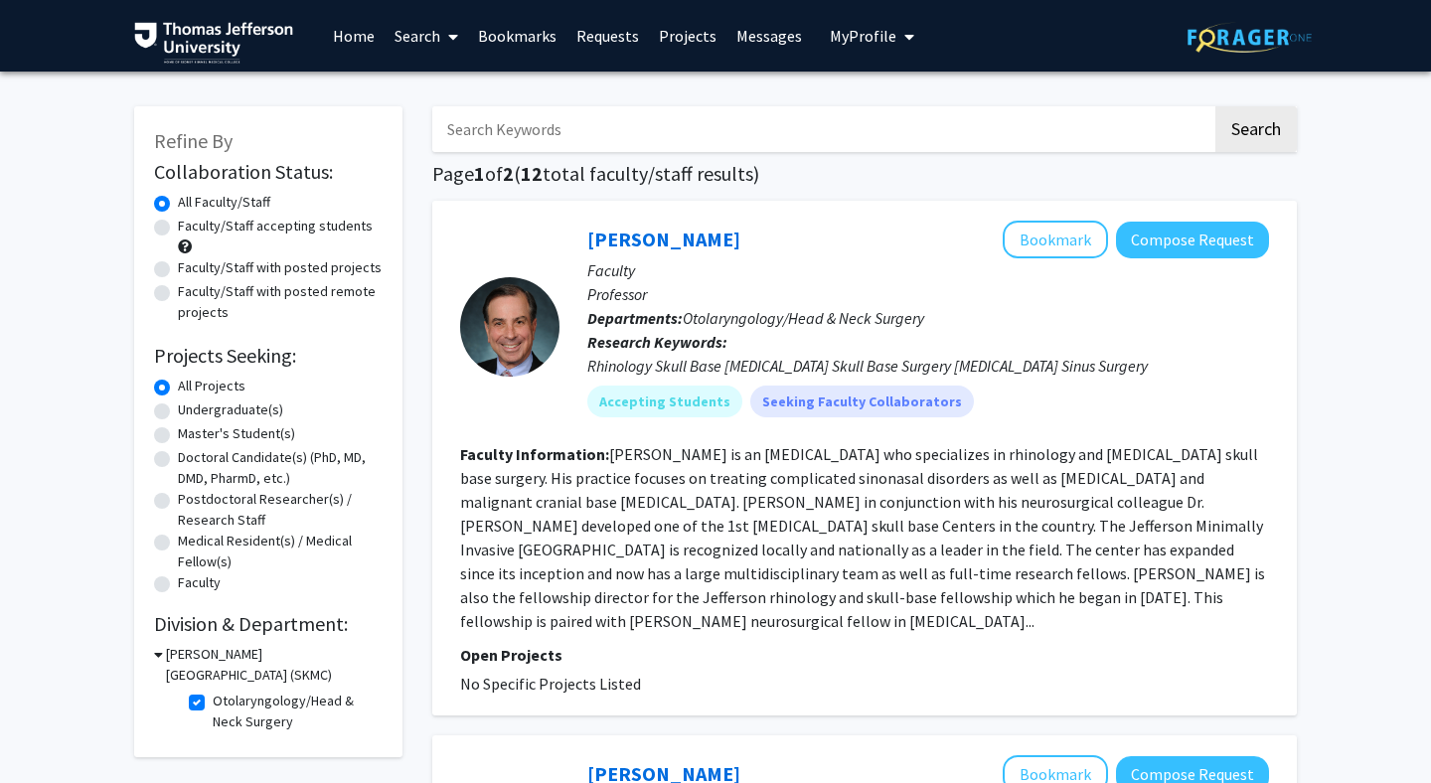
click at [178, 227] on label "Faculty/Staff accepting students" at bounding box center [275, 226] width 195 height 21
click at [178, 227] on input "Faculty/Staff accepting students" at bounding box center [184, 222] width 13 height 13
radio input "true"
click at [178, 205] on label "All Faculty/Staff" at bounding box center [224, 202] width 92 height 21
click at [178, 205] on input "All Faculty/Staff" at bounding box center [184, 198] width 13 height 13
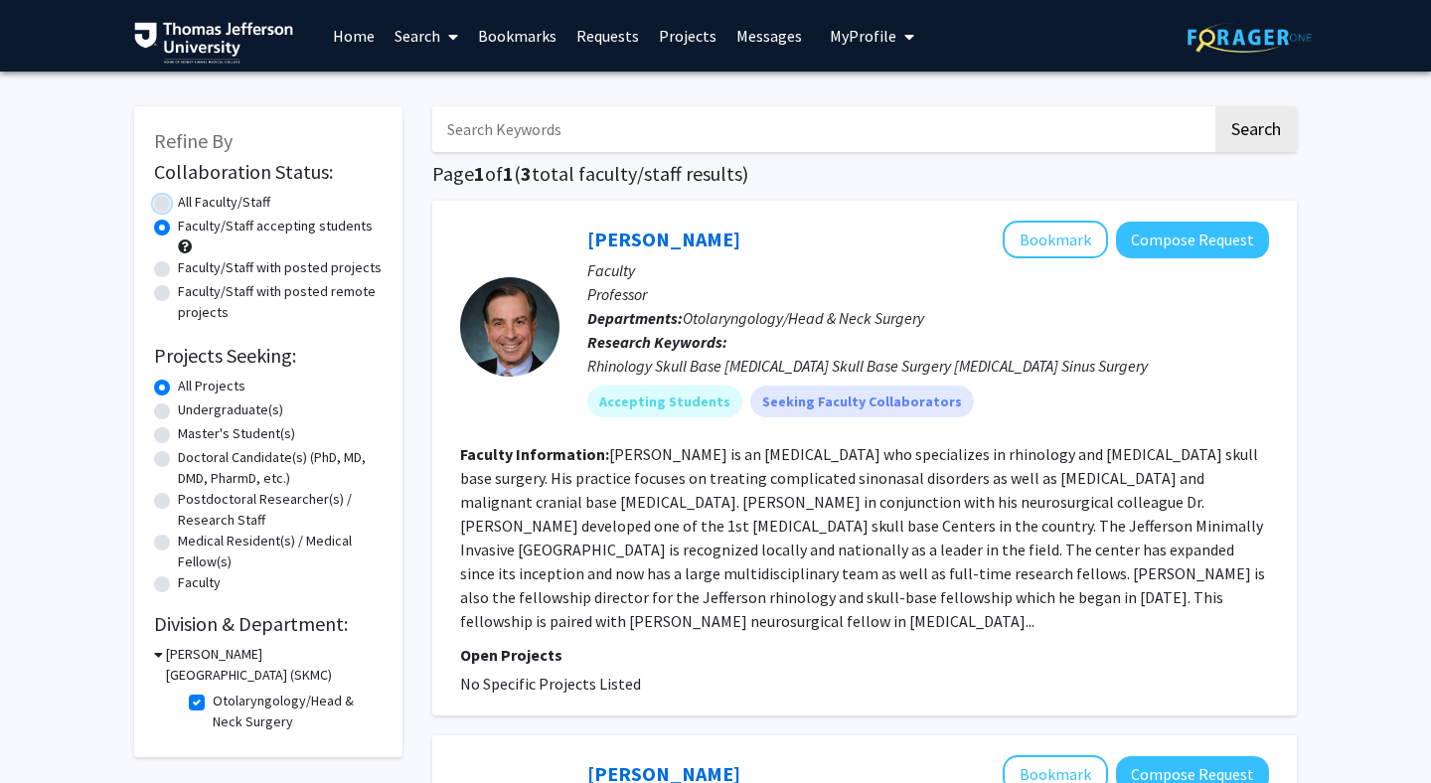
radio input "true"
click at [541, 132] on input "Search Keywords" at bounding box center [822, 129] width 780 height 46
click at [178, 270] on label "Faculty/Staff with posted projects" at bounding box center [280, 267] width 204 height 21
click at [178, 270] on input "Faculty/Staff with posted projects" at bounding box center [184, 263] width 13 height 13
radio input "true"
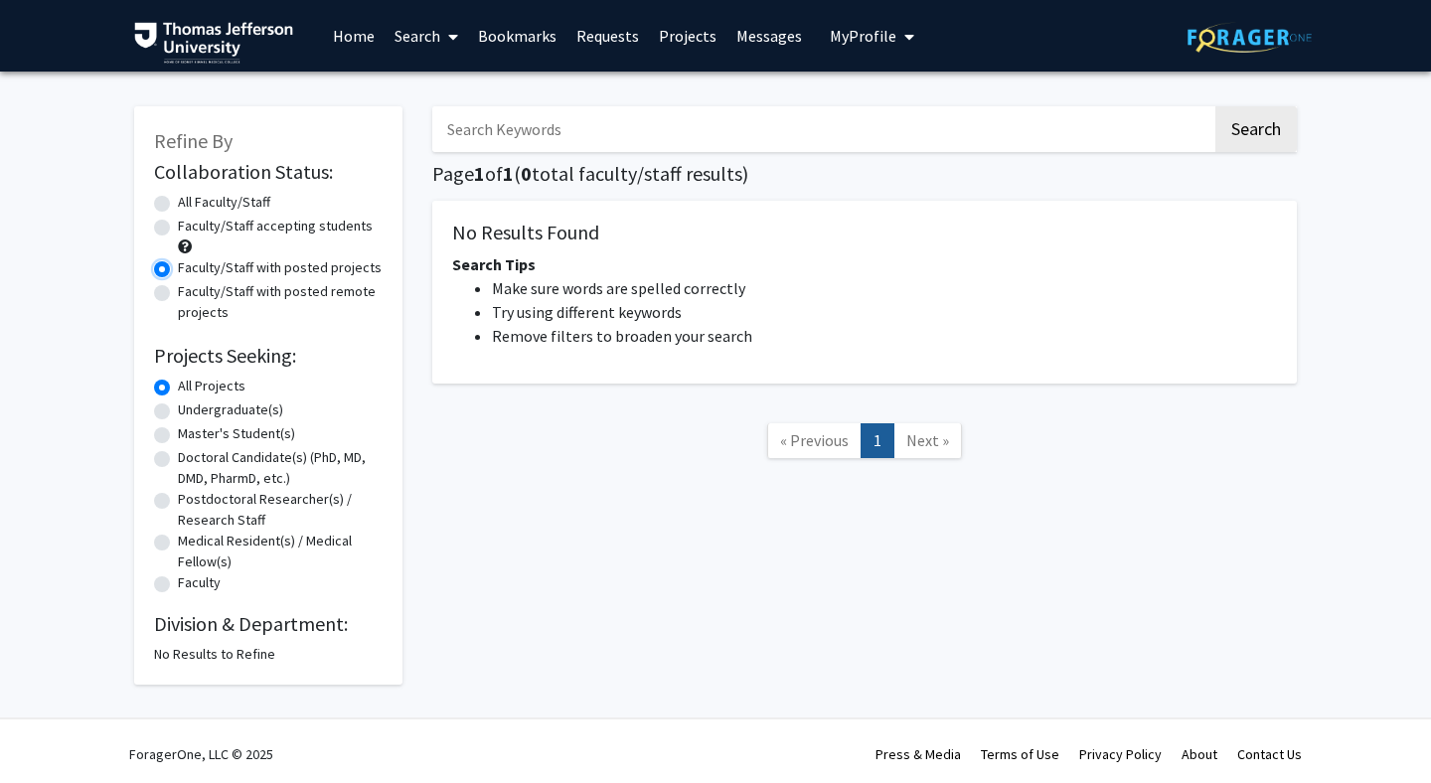
scroll to position [6, 0]
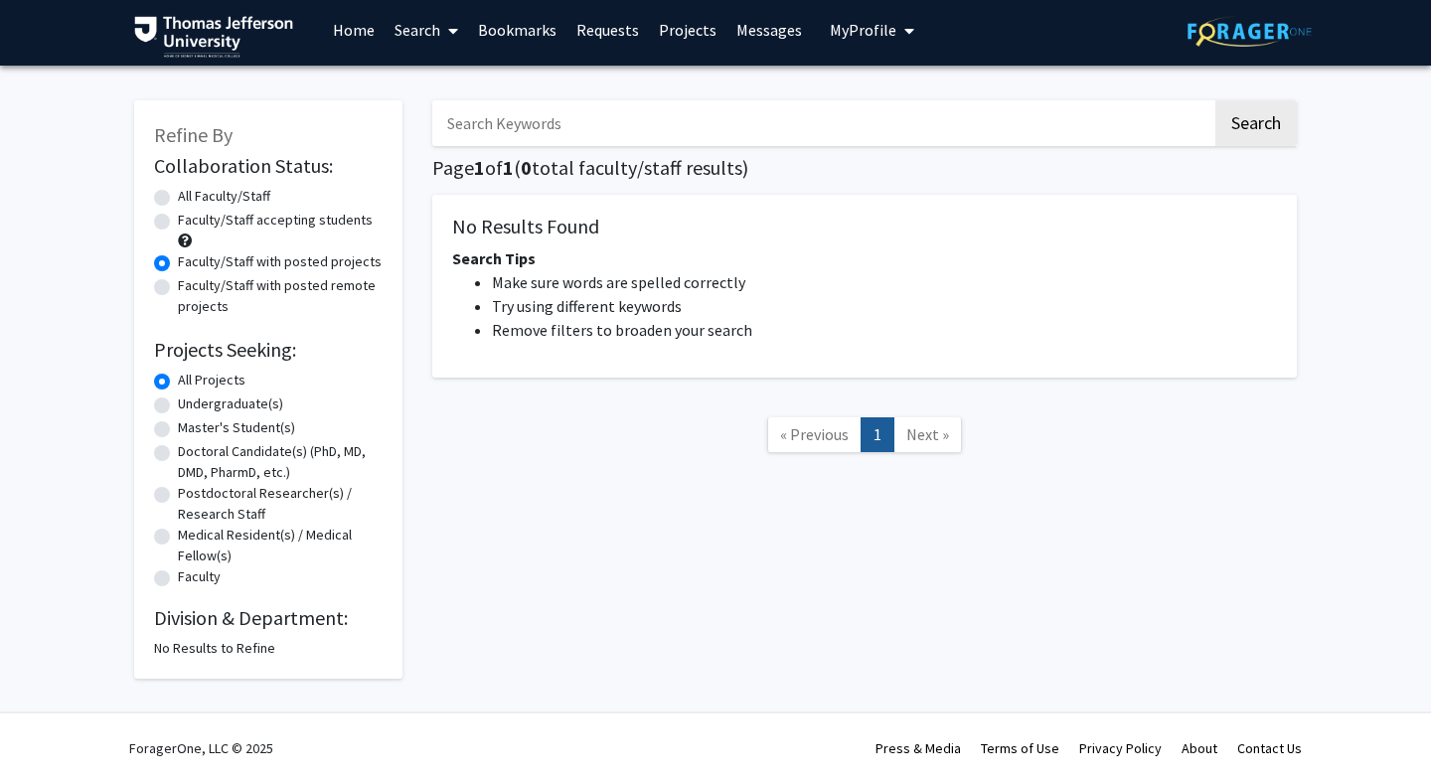
click at [175, 627] on h2 "Division & Department:" at bounding box center [268, 618] width 229 height 24
click at [170, 198] on div "All Faculty/Staff" at bounding box center [268, 198] width 229 height 24
click at [178, 198] on label "All Faculty/Staff" at bounding box center [224, 196] width 92 height 21
click at [178, 198] on input "All Faculty/Staff" at bounding box center [184, 192] width 13 height 13
radio input "true"
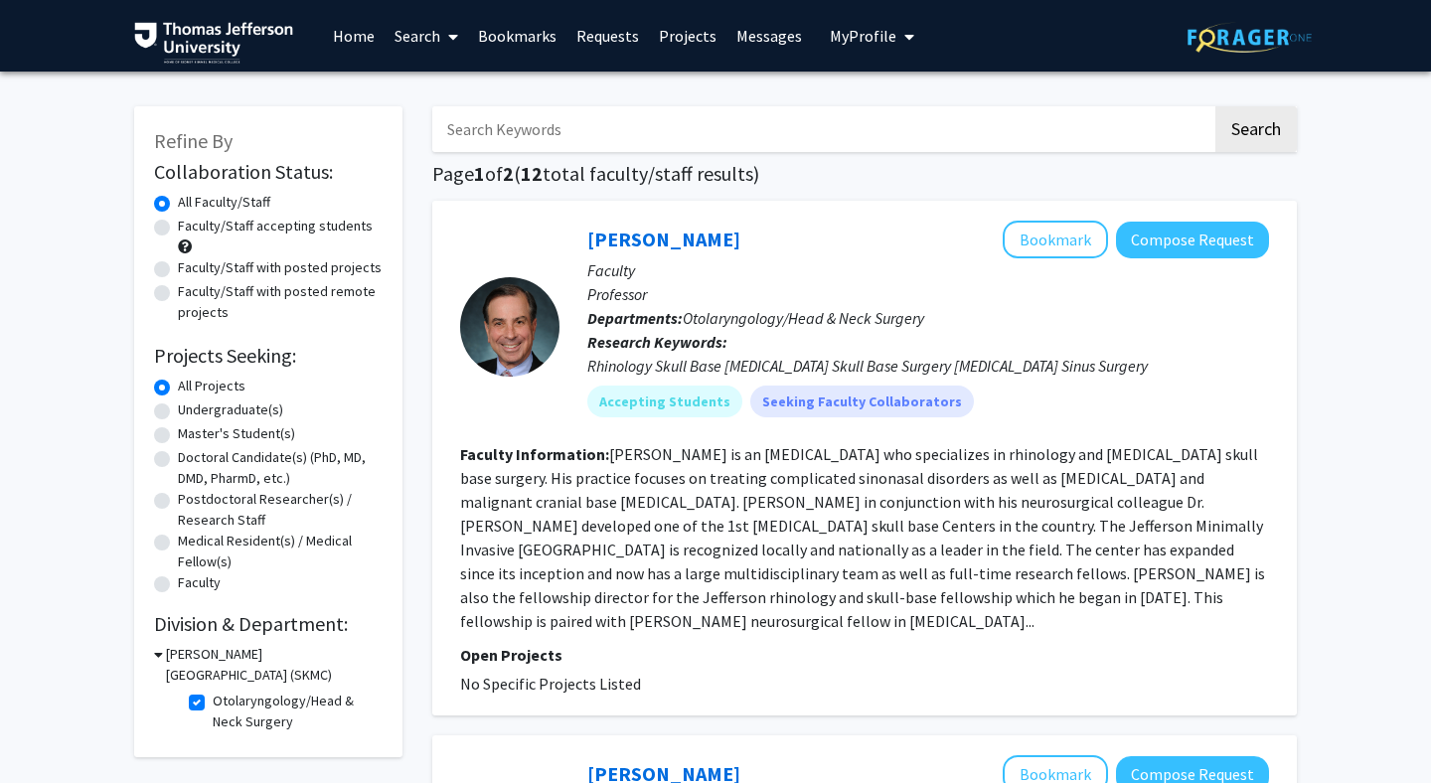
click at [213, 705] on label "Otolaryngology/Head & Neck Surgery" at bounding box center [295, 711] width 165 height 42
click at [213, 703] on input "Otolaryngology/Head & Neck Surgery" at bounding box center [219, 696] width 13 height 13
checkbox input "false"
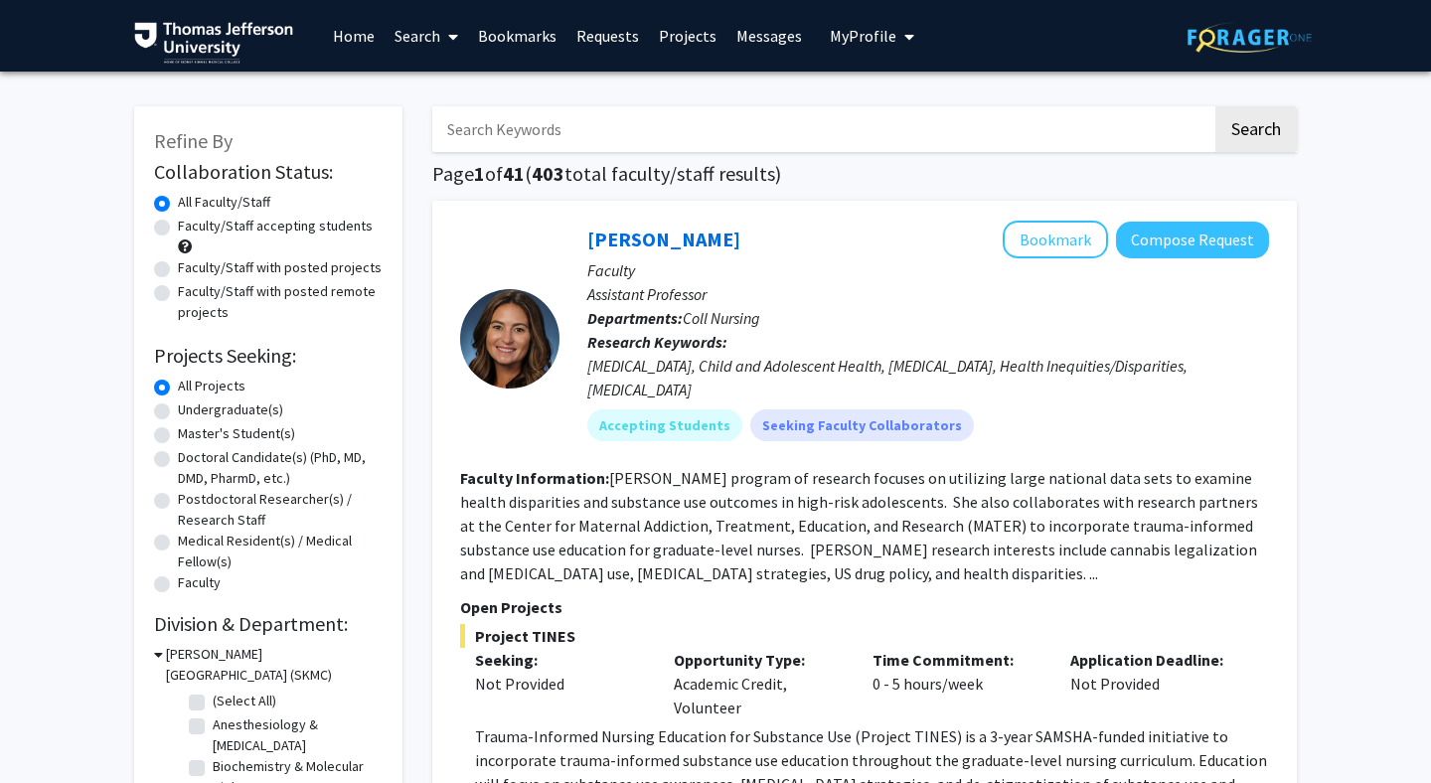
click at [178, 268] on label "Faculty/Staff with posted projects" at bounding box center [280, 267] width 204 height 21
click at [178, 268] on input "Faculty/Staff with posted projects" at bounding box center [184, 263] width 13 height 13
radio input "true"
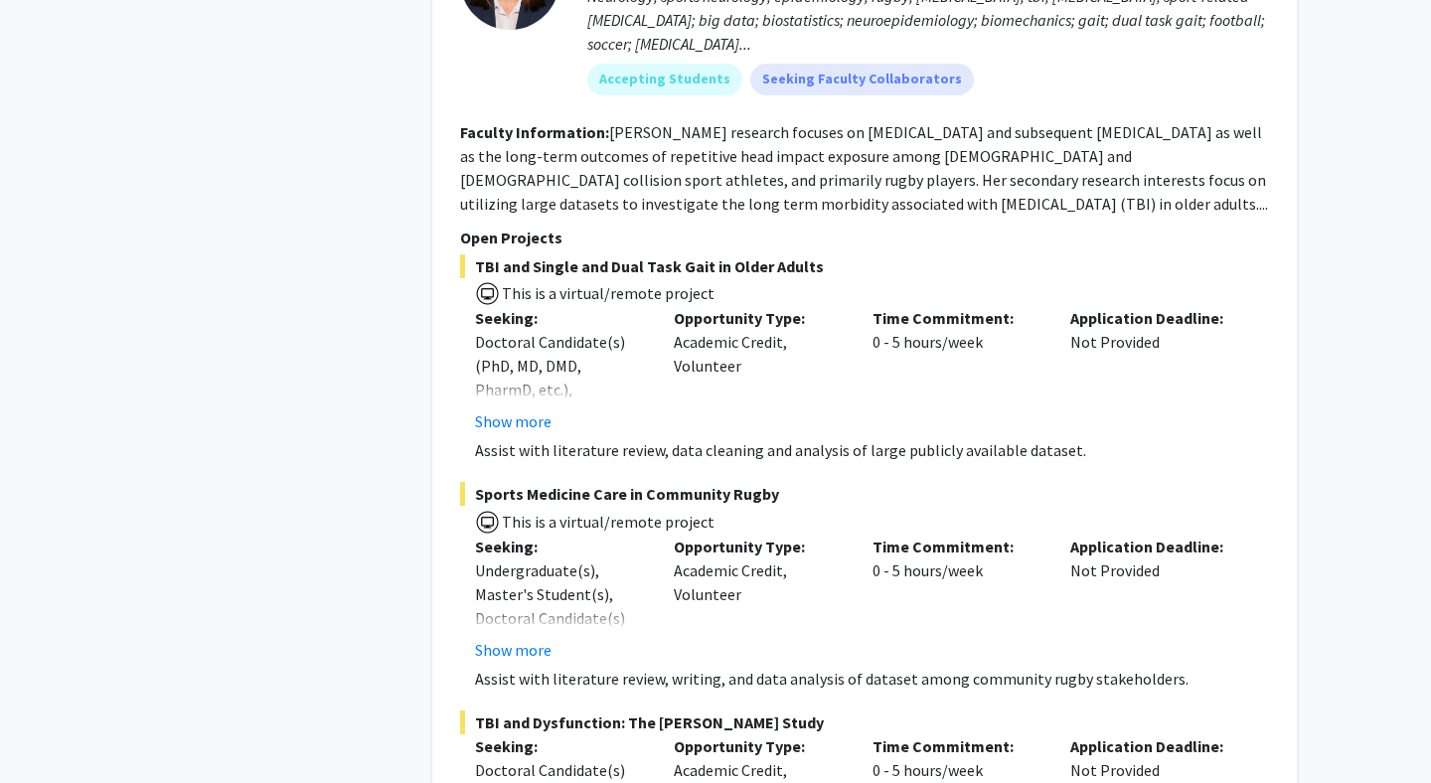
scroll to position [11590, 0]
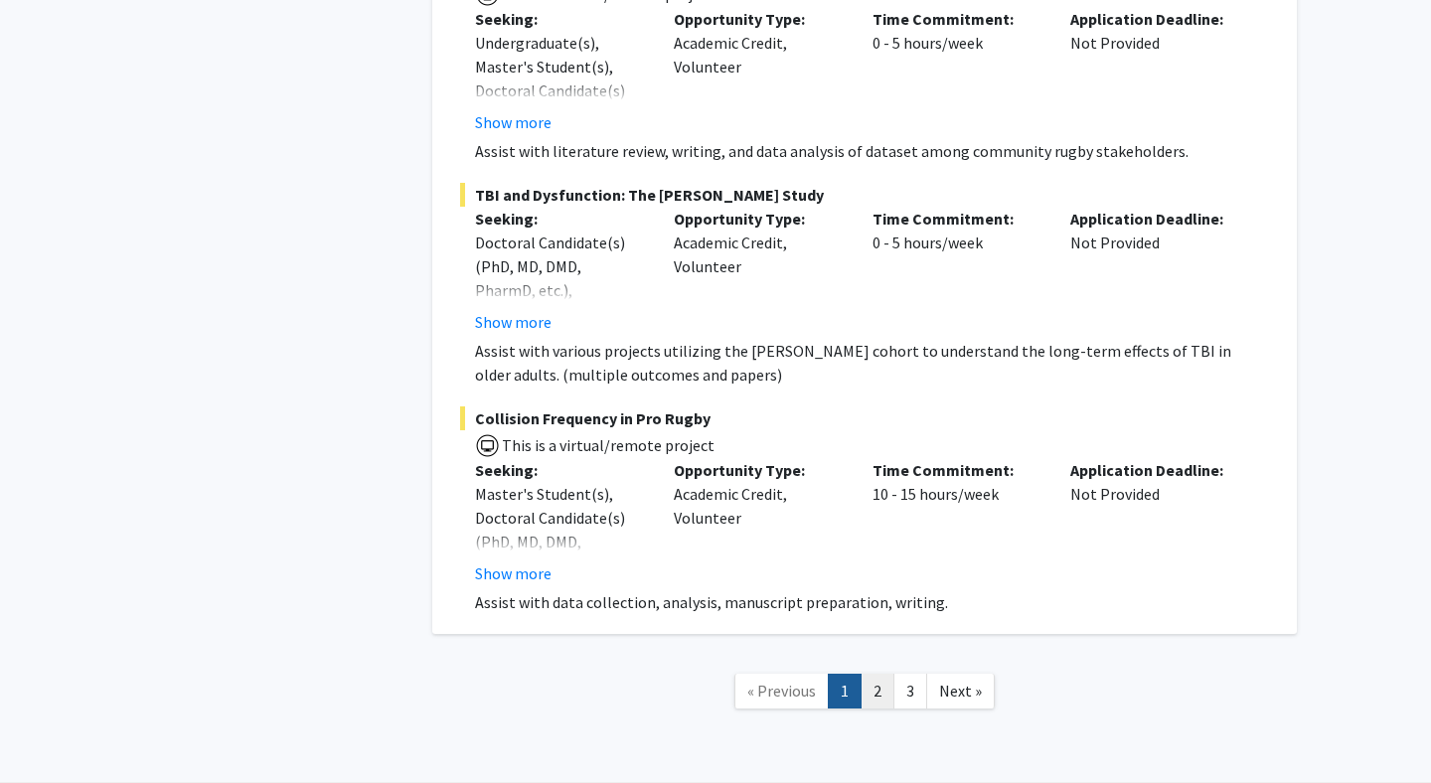
click at [872, 674] on link "2" at bounding box center [877, 691] width 34 height 35
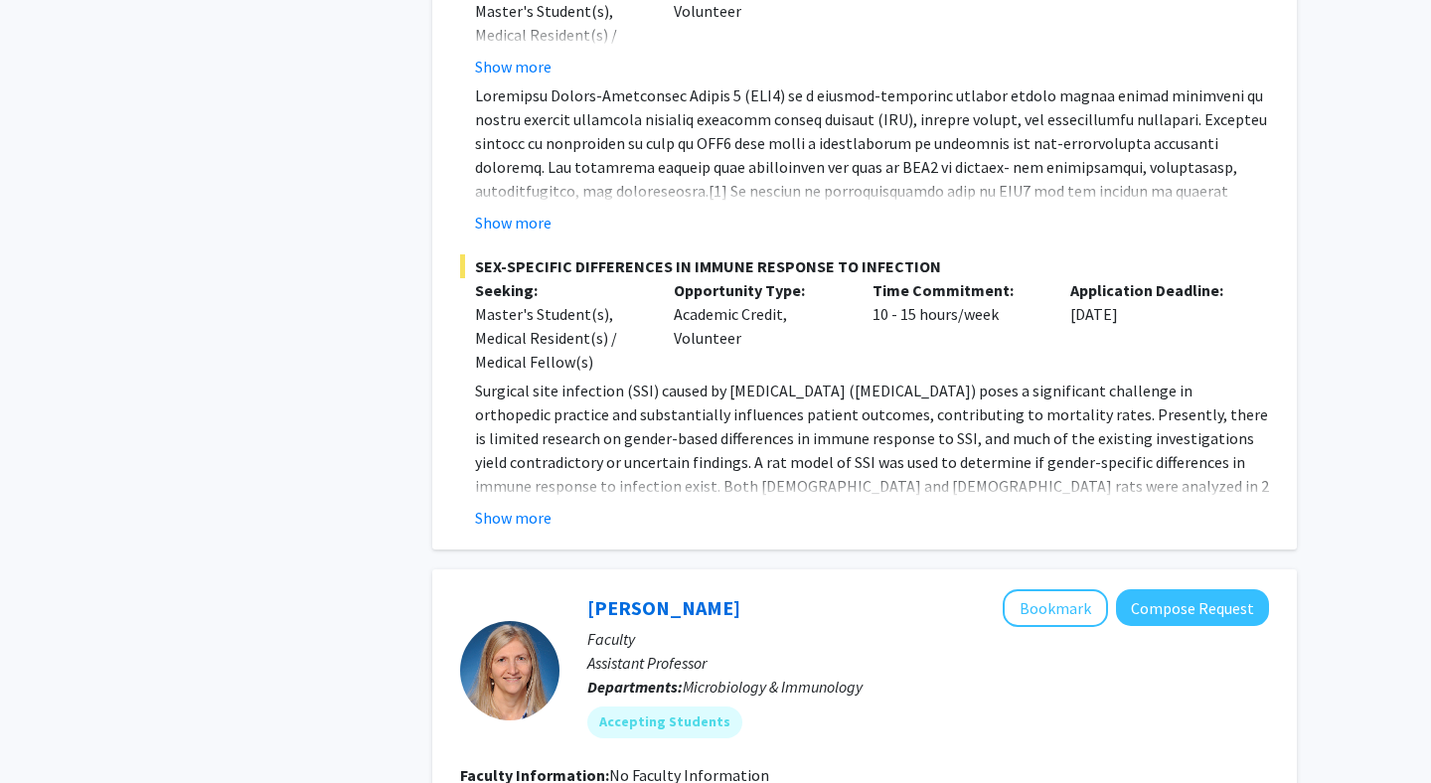
scroll to position [1919, 0]
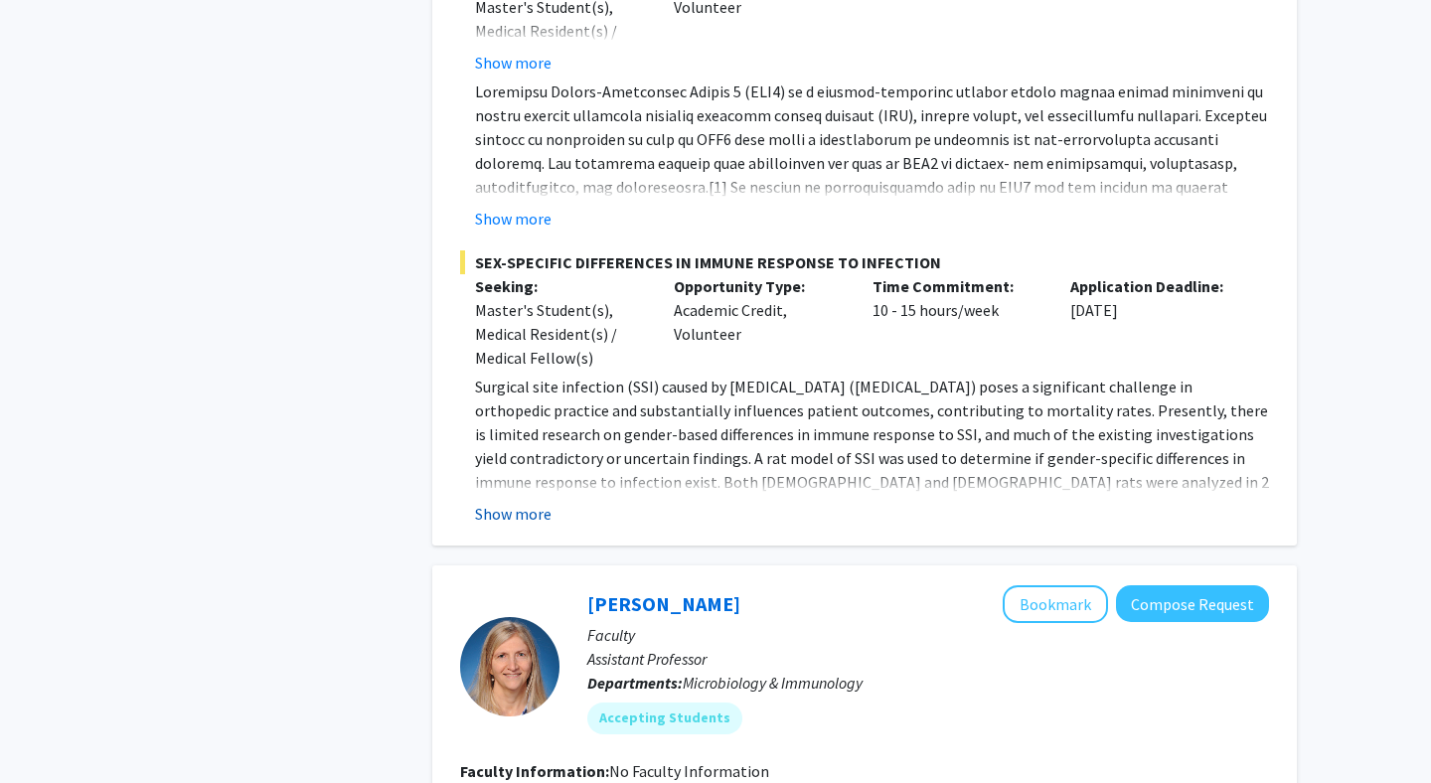
click at [490, 502] on button "Show more" at bounding box center [513, 514] width 77 height 24
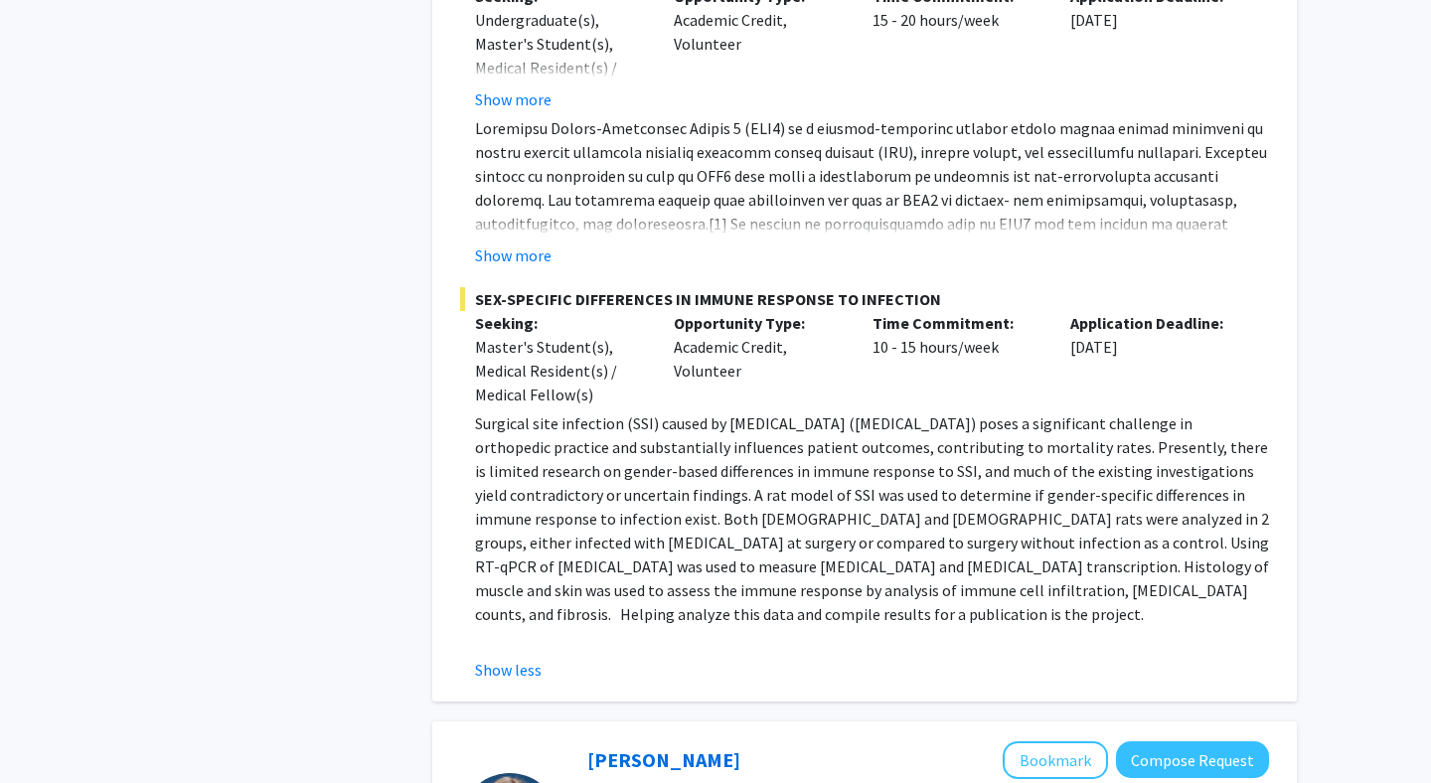
scroll to position [1876, 0]
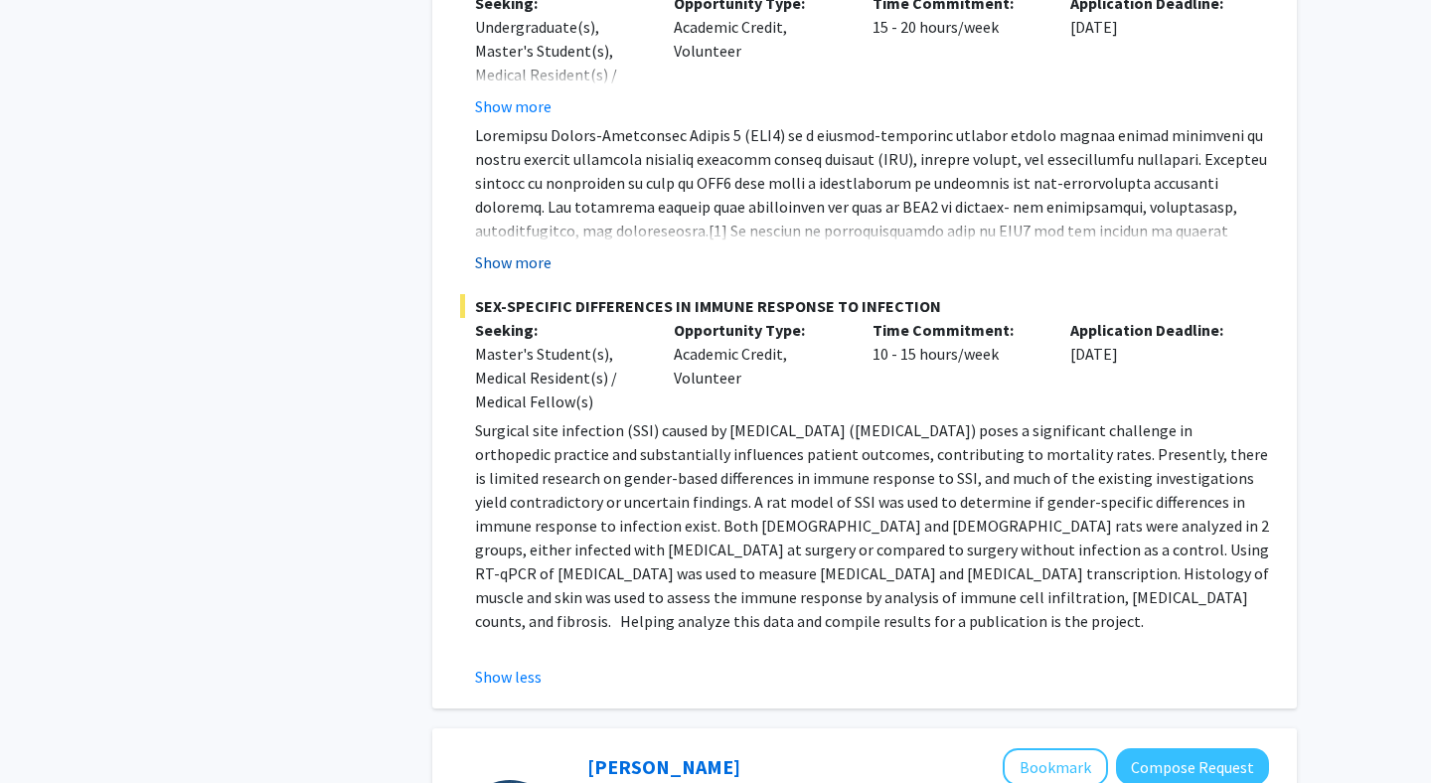
click at [532, 250] on button "Show more" at bounding box center [513, 262] width 77 height 24
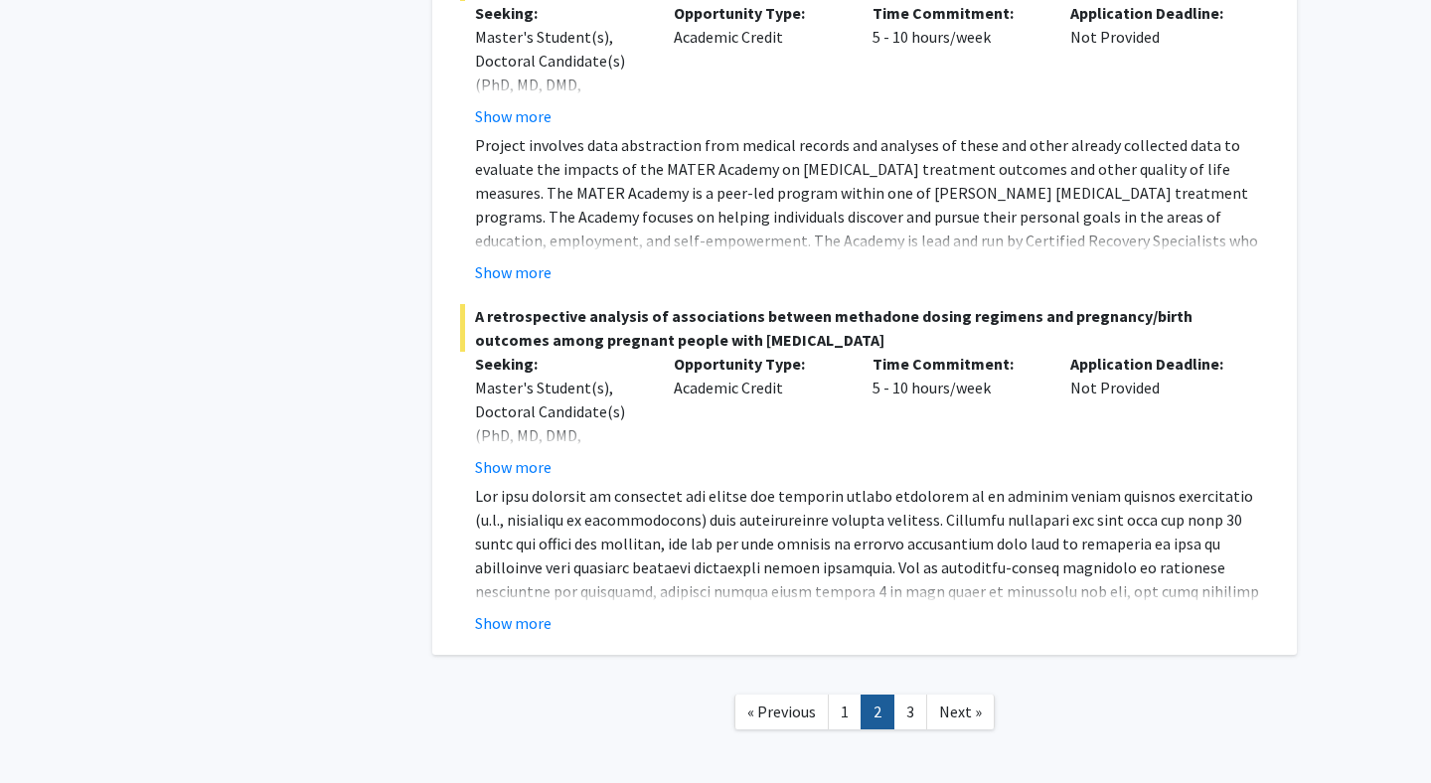
scroll to position [7674, 0]
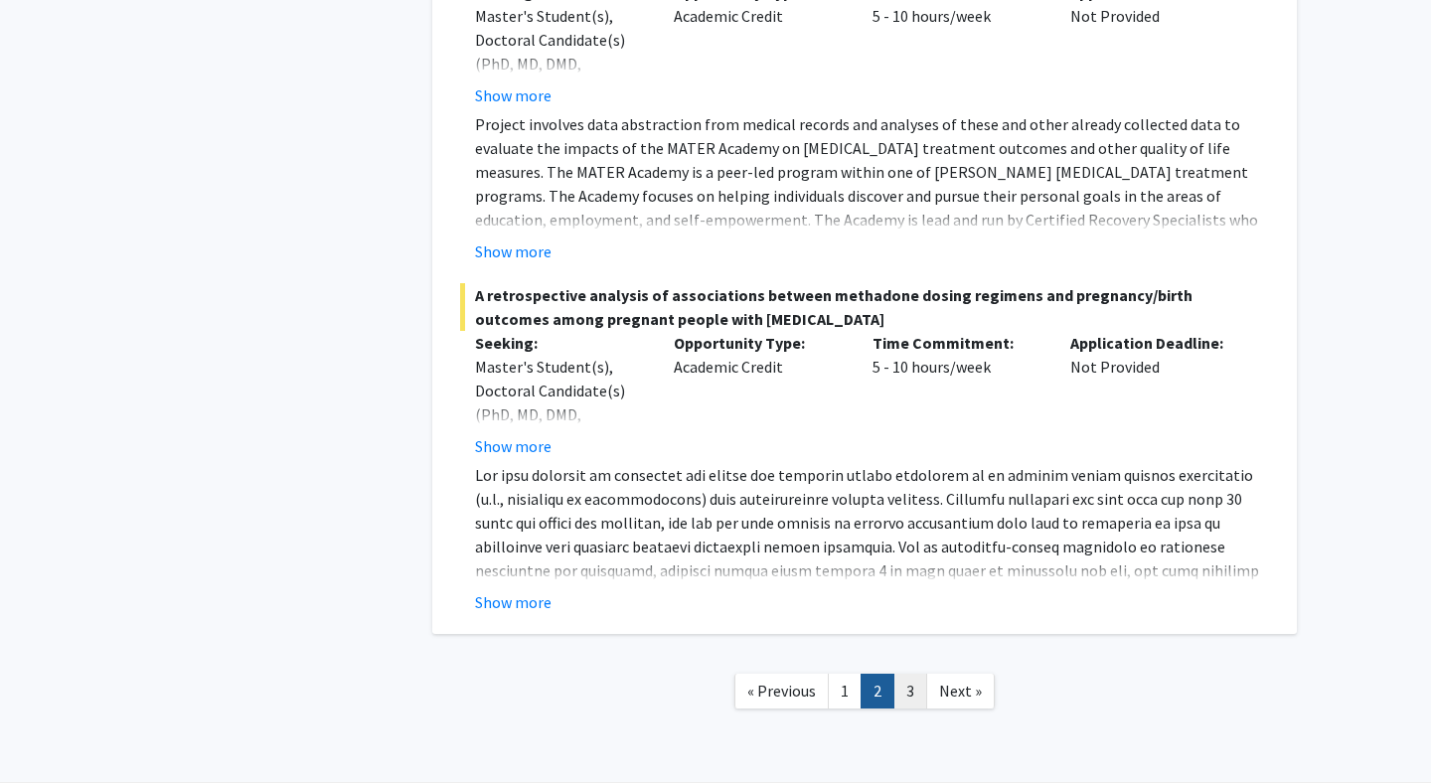
click at [907, 674] on link "3" at bounding box center [910, 691] width 34 height 35
